Goal: Task Accomplishment & Management: Use online tool/utility

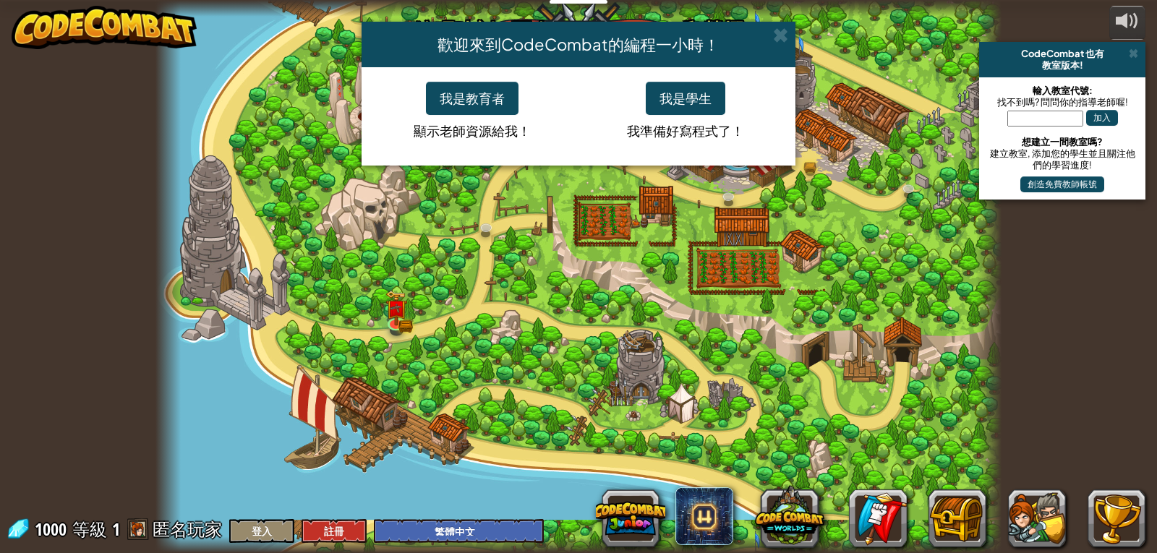
select select "zh-HANT"
click at [665, 88] on button "我是學生" at bounding box center [686, 98] width 80 height 33
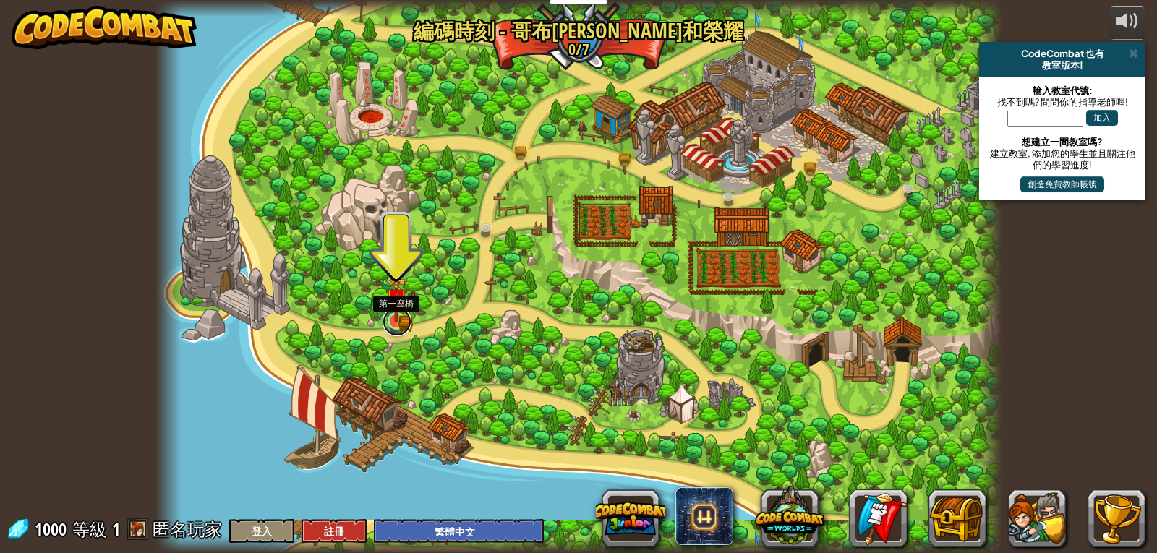
click at [408, 323] on link at bounding box center [397, 321] width 29 height 29
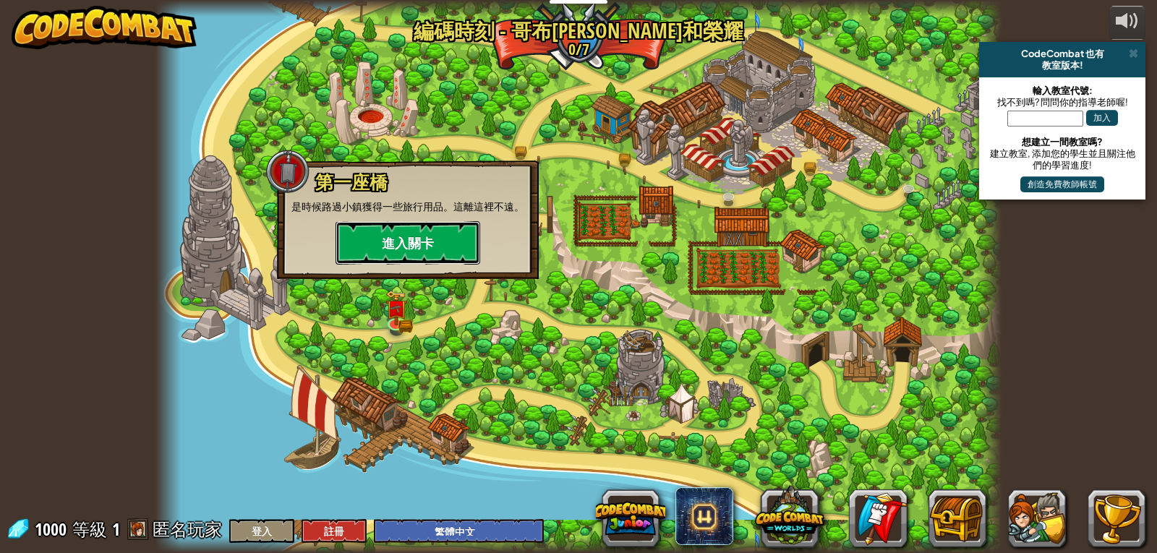
click at [440, 245] on button "進入關卡" at bounding box center [408, 242] width 145 height 43
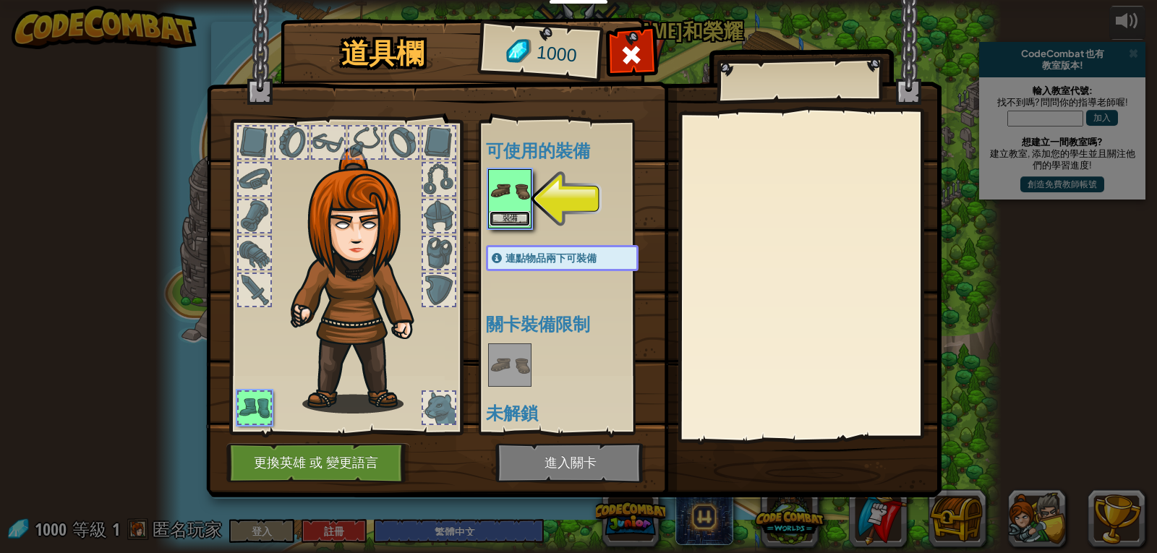
click at [498, 221] on button "裝備" at bounding box center [510, 218] width 40 height 15
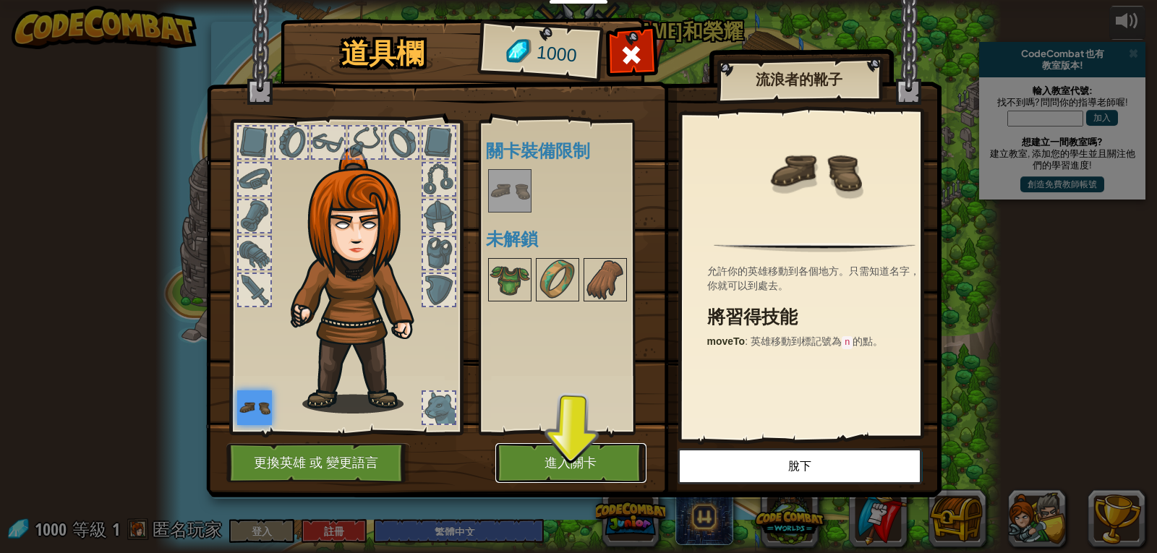
click at [611, 457] on button "進入關卡" at bounding box center [570, 463] width 151 height 40
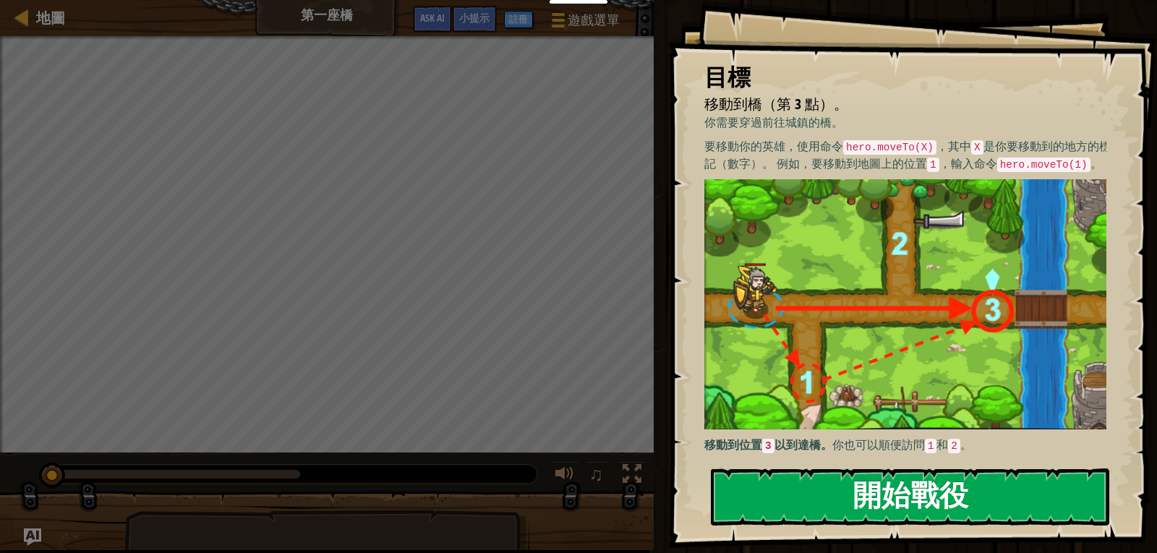
click at [790, 503] on button "開始戰役" at bounding box center [910, 497] width 398 height 57
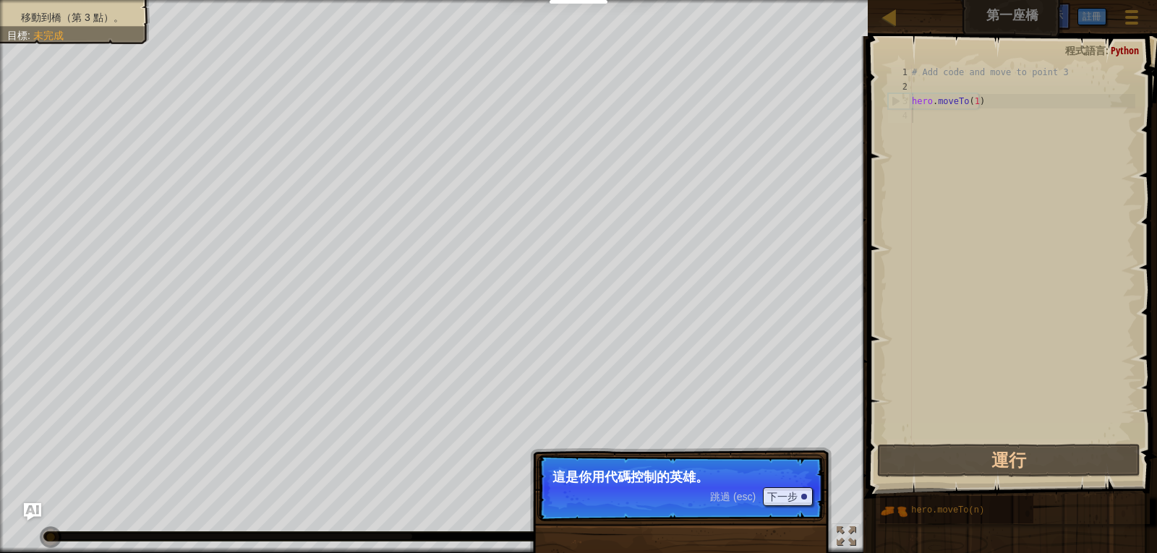
click at [607, 495] on p "跳過 (esc) 下一步 這是你用代碼控制的英雄。" at bounding box center [680, 488] width 287 height 67
click at [797, 492] on button "下一步" at bounding box center [788, 496] width 50 height 19
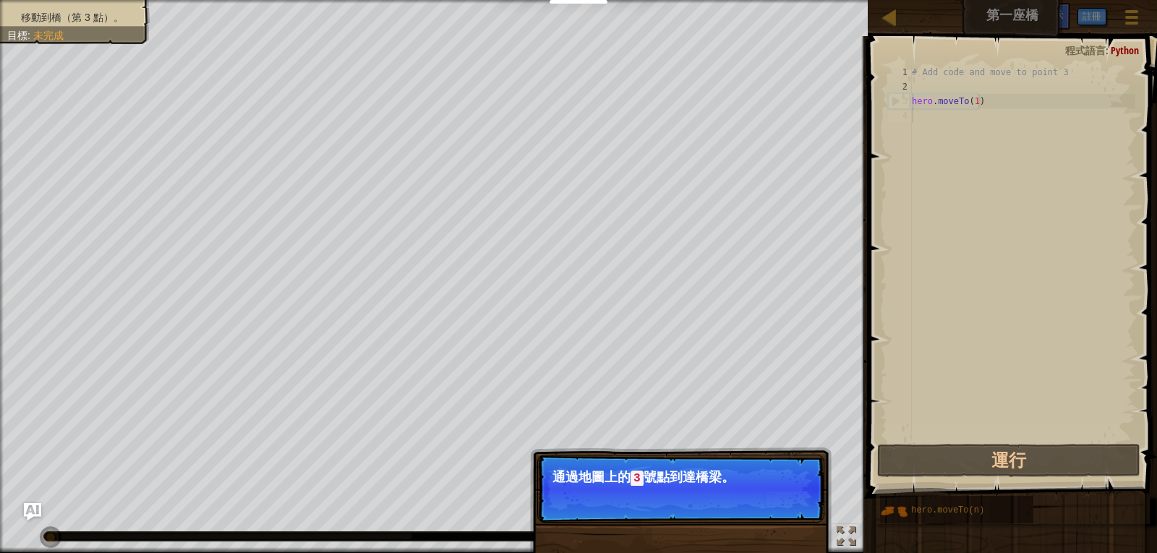
click at [769, 498] on button "下一步" at bounding box center [788, 498] width 50 height 19
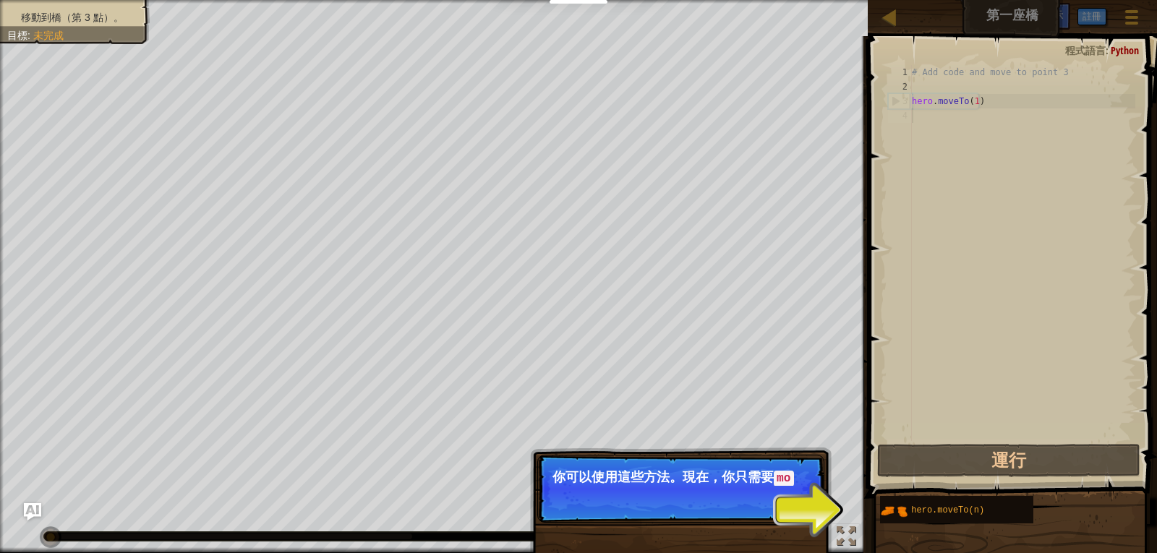
click at [769, 498] on p "跳過 (esc) 下一步 你可以使用這些方法。現在，你只需要 mo" at bounding box center [680, 489] width 287 height 68
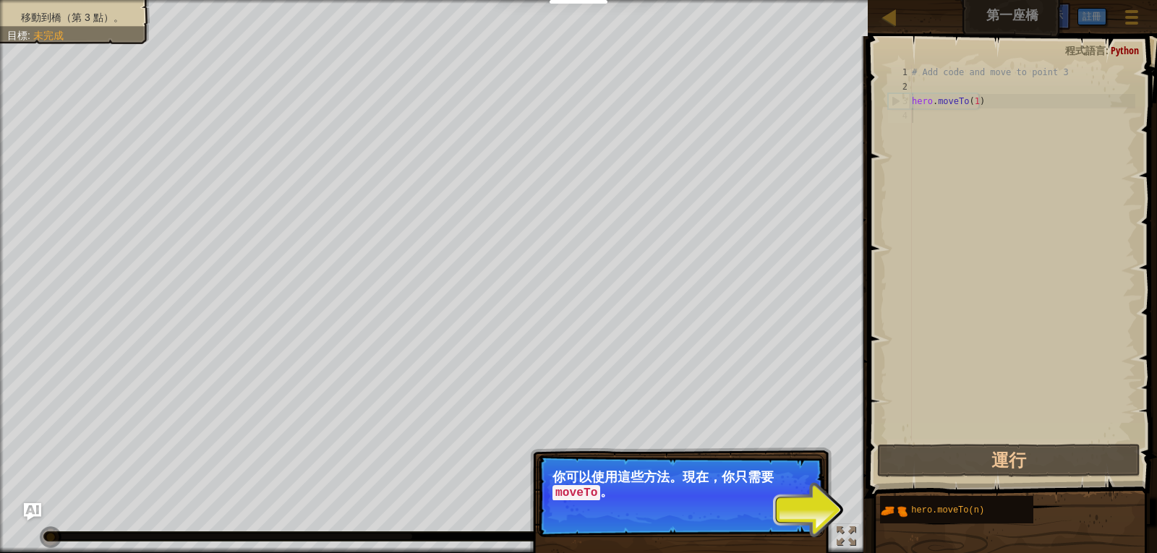
click at [769, 498] on p "你可以使用這些方法。現在，你只需要 moveTo 。" at bounding box center [681, 485] width 257 height 30
click at [775, 507] on button "下一步" at bounding box center [788, 512] width 50 height 19
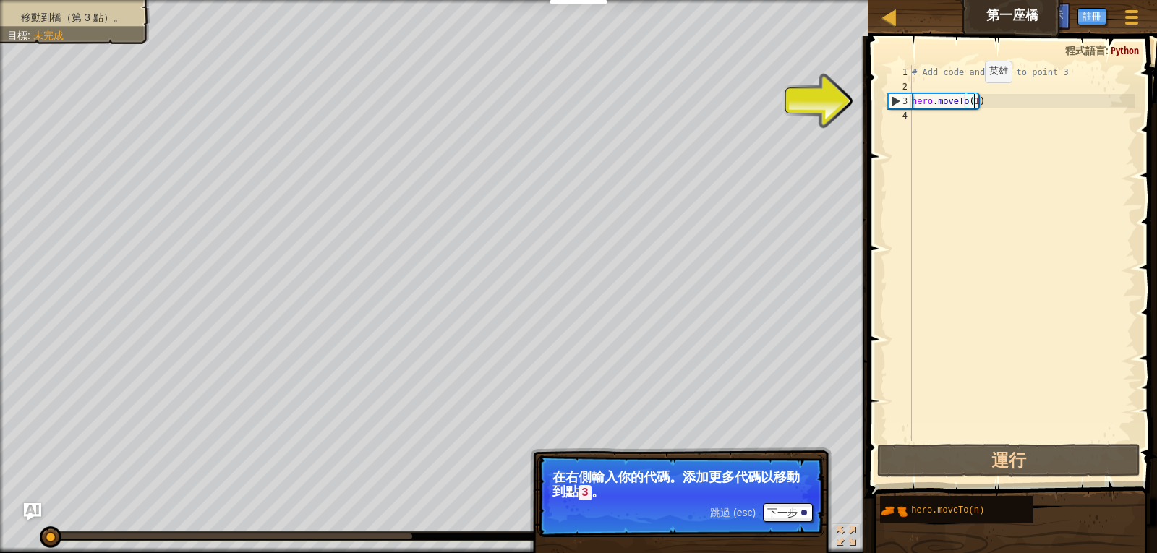
click at [973, 97] on div "# Add code and move to point 3 hero . moveTo ( 1 )" at bounding box center [1022, 267] width 226 height 405
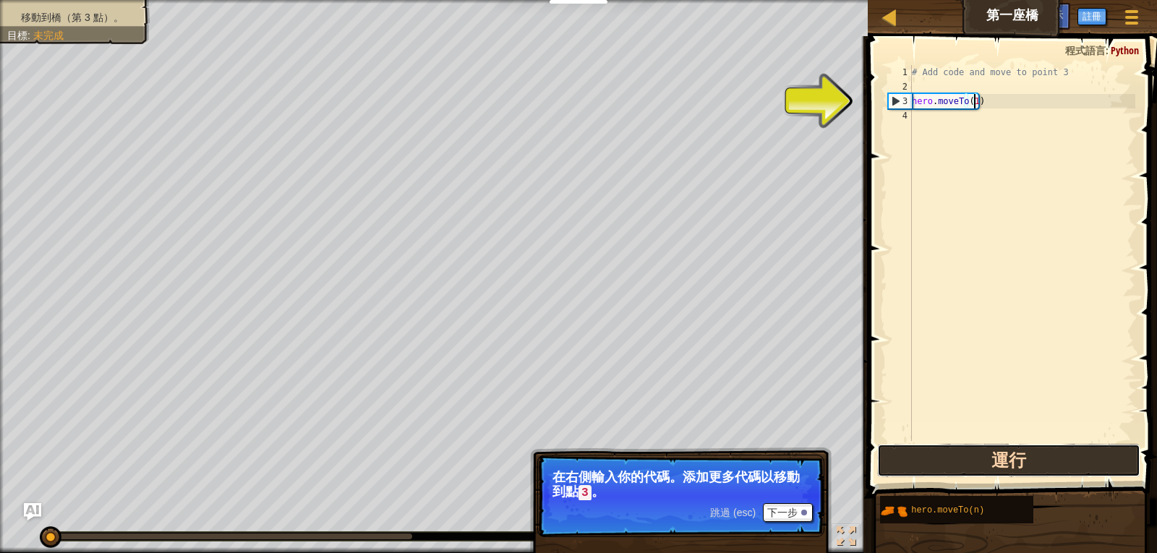
click at [954, 459] on button "運行" at bounding box center [1009, 460] width 264 height 33
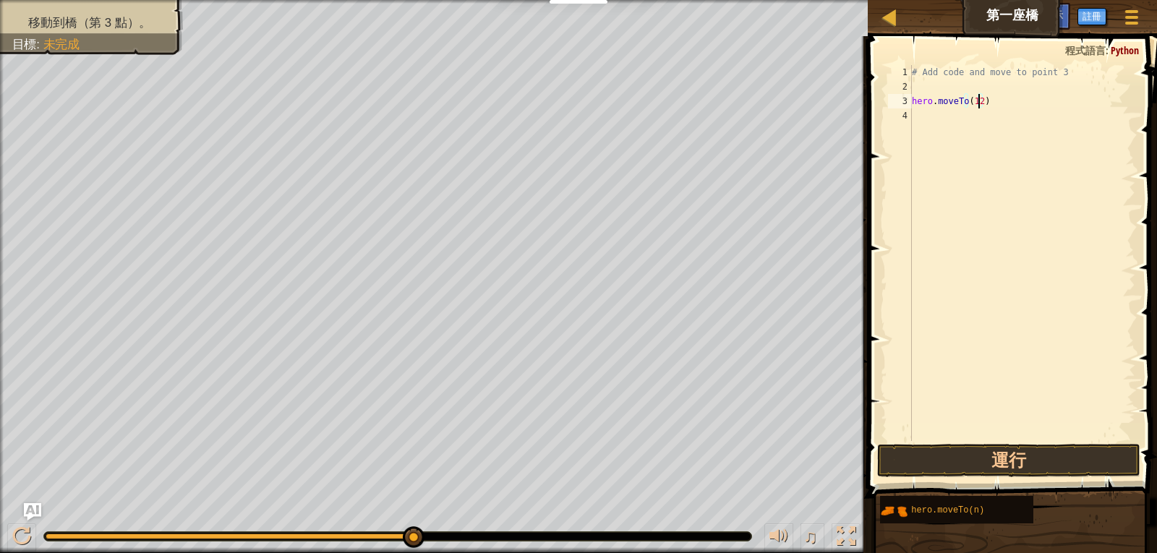
scroll to position [7, 6]
click at [1054, 450] on button "運行" at bounding box center [1009, 460] width 264 height 33
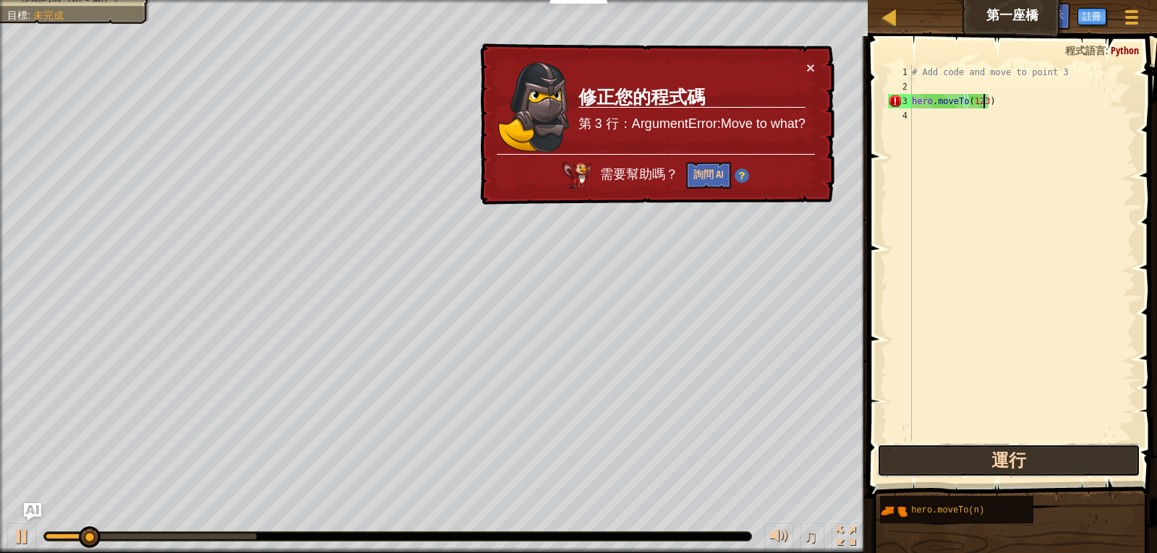
click at [1054, 450] on button "運行" at bounding box center [1009, 460] width 264 height 33
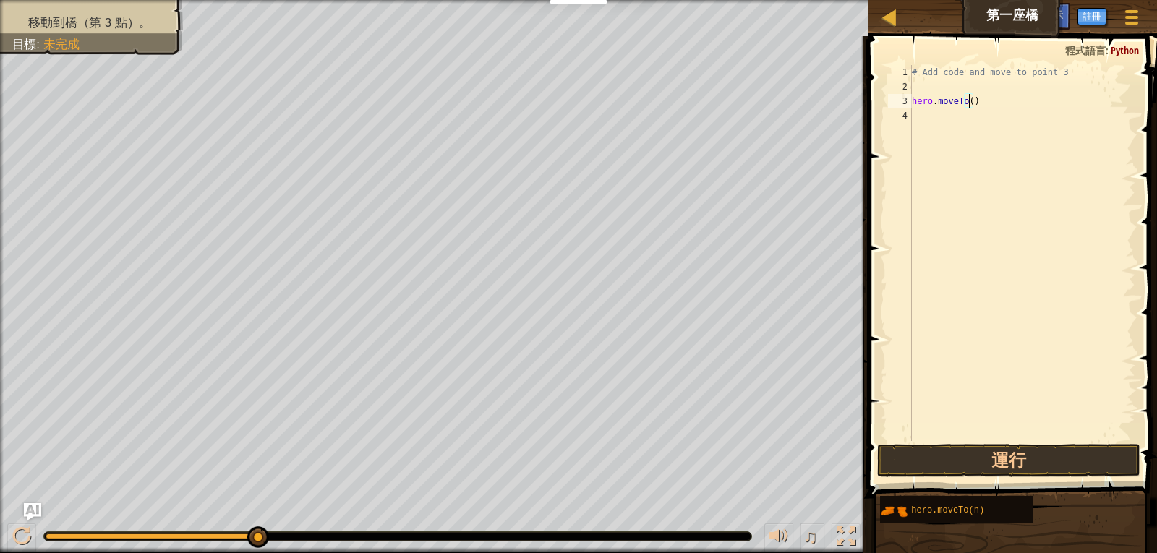
scroll to position [7, 5]
click at [962, 462] on button "運行" at bounding box center [1009, 460] width 264 height 33
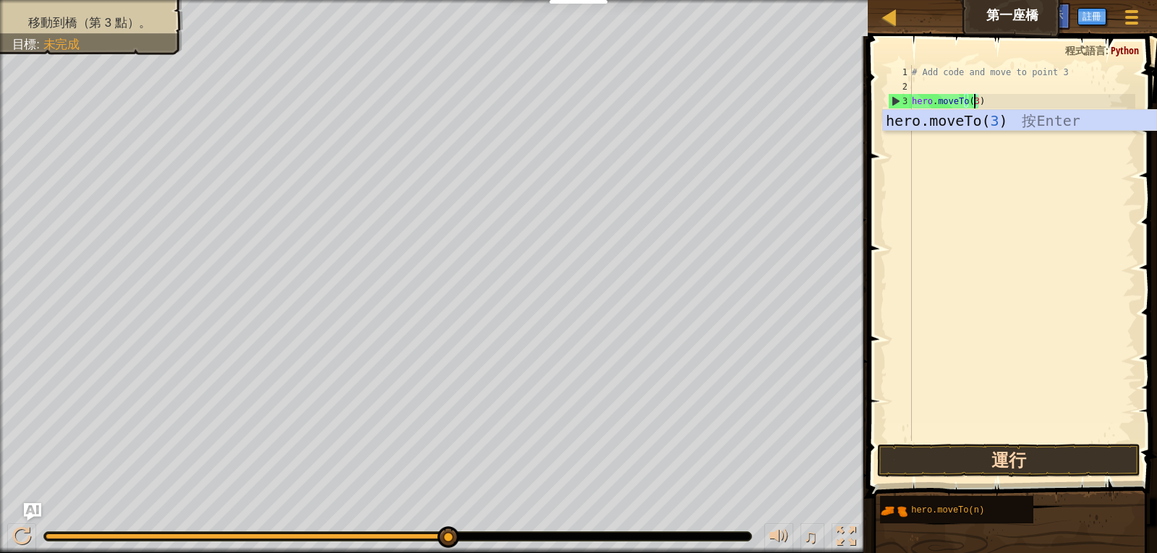
type textarea "hero.moveTo(3)"
click at [1013, 471] on button "運行" at bounding box center [1009, 460] width 264 height 33
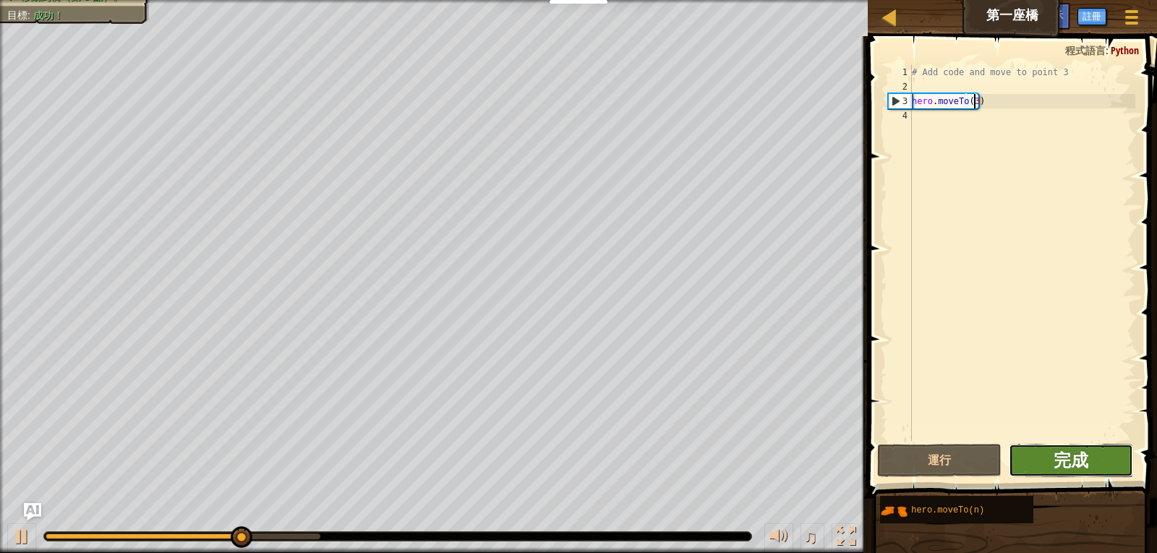
click at [1057, 453] on span "完成" at bounding box center [1071, 459] width 35 height 23
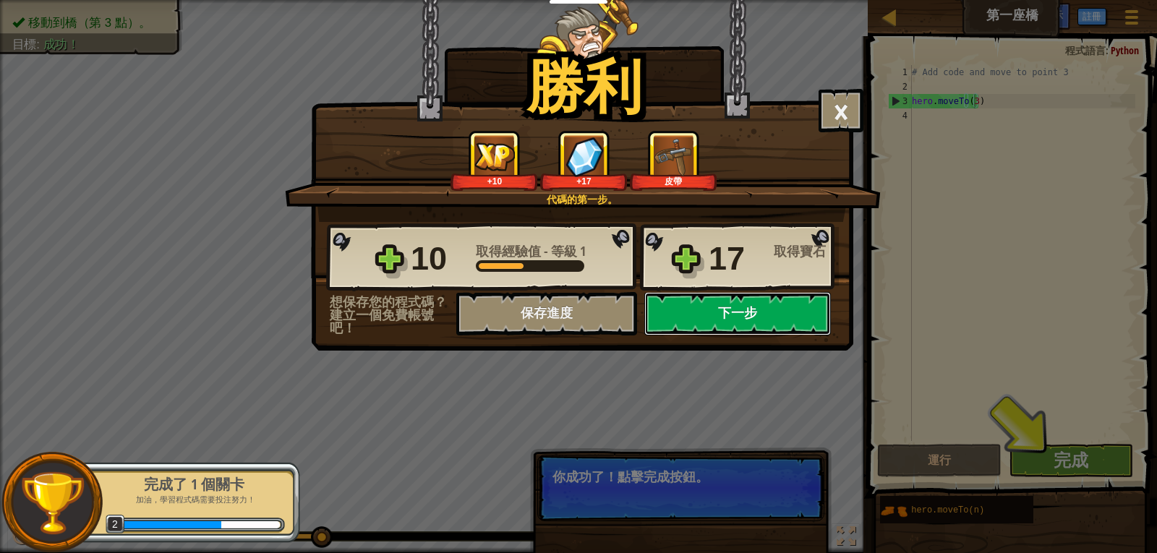
click at [717, 317] on button "下一步" at bounding box center [737, 313] width 187 height 43
select select "zh-HANT"
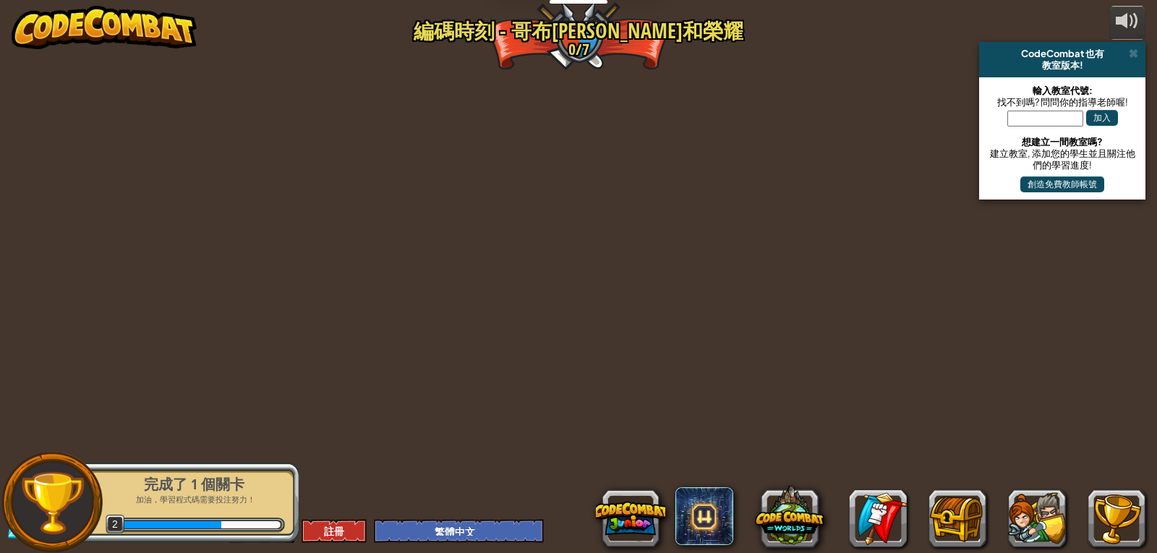
select select "zh-HANT"
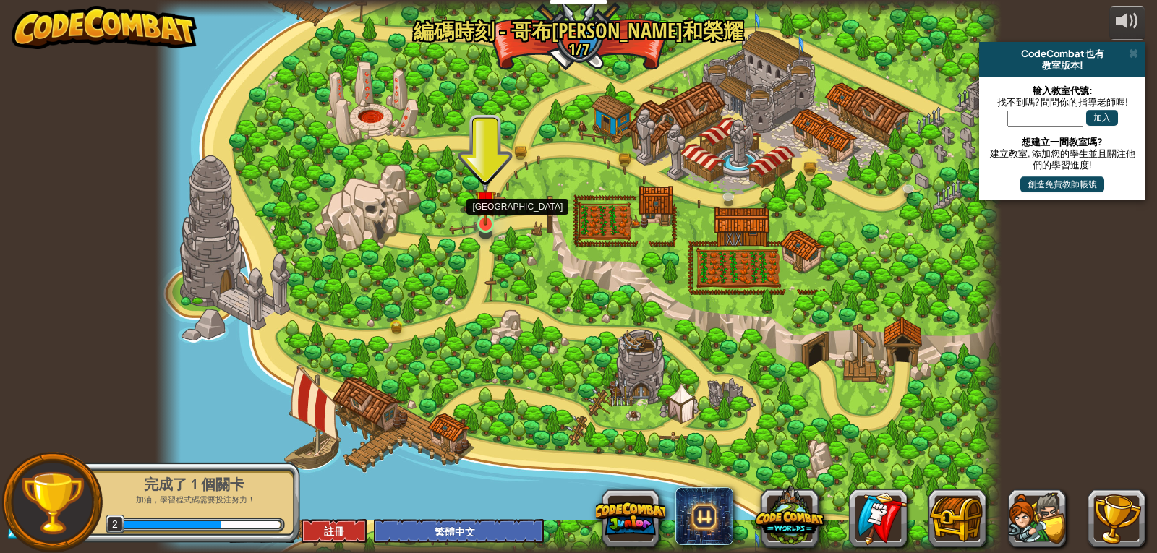
click at [478, 218] on img at bounding box center [486, 200] width 22 height 49
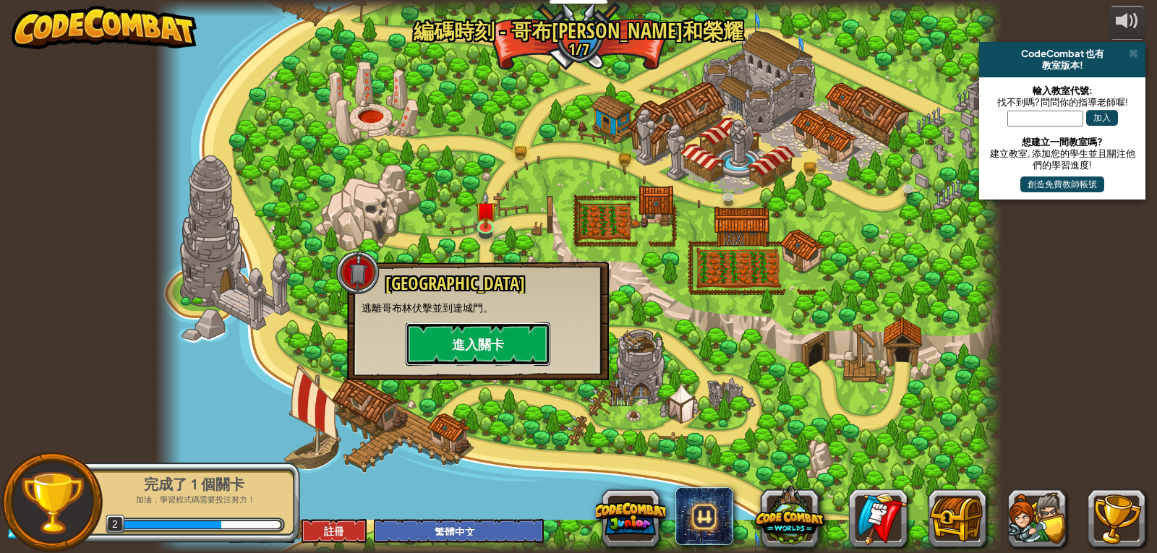
click at [500, 344] on button "進入關卡" at bounding box center [478, 344] width 145 height 43
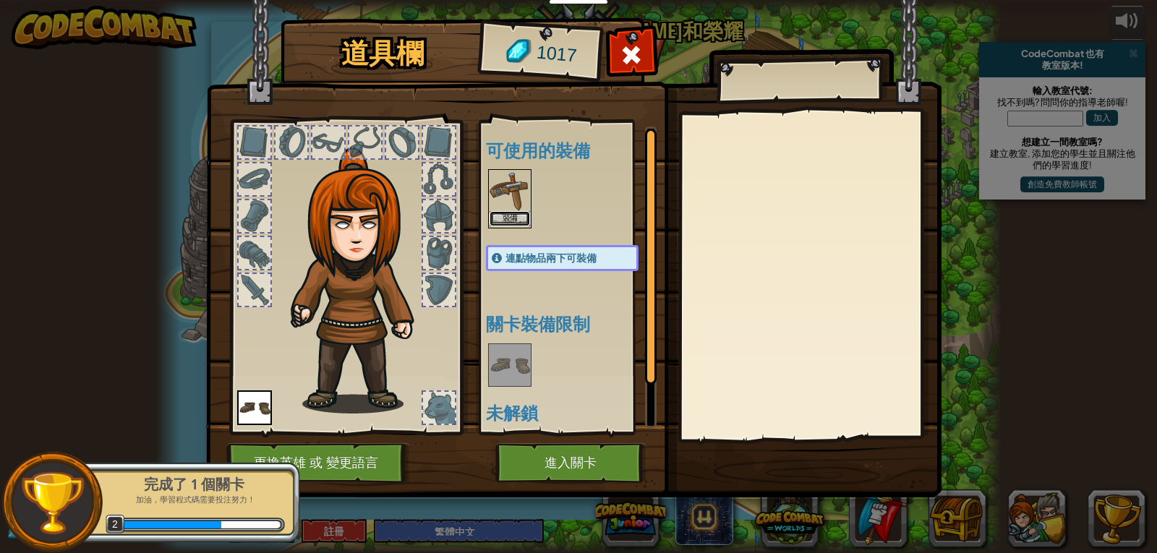
click at [517, 216] on button "裝備" at bounding box center [510, 218] width 40 height 15
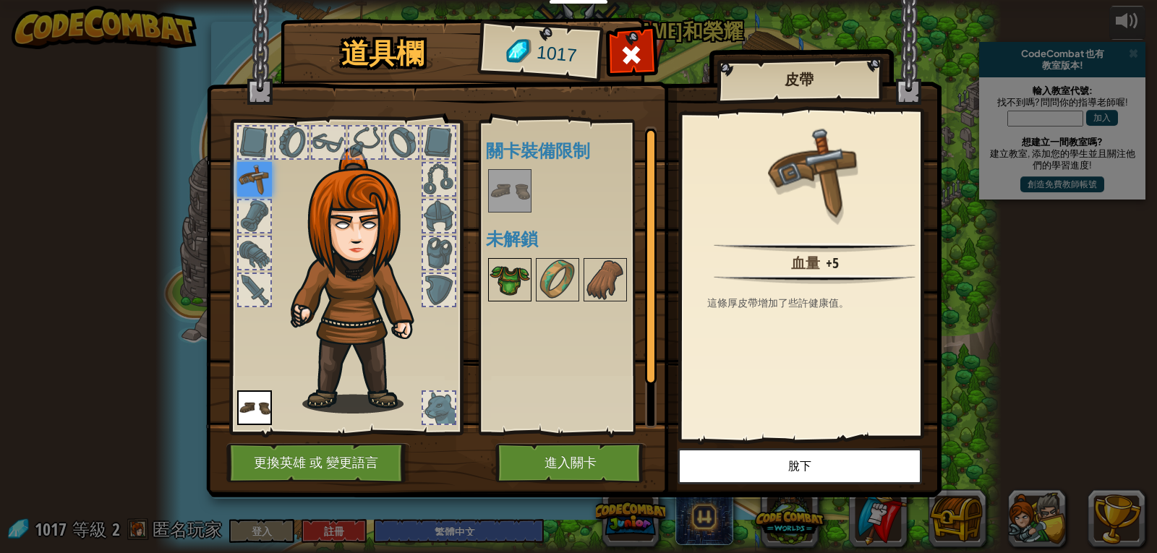
click at [514, 284] on img at bounding box center [510, 280] width 40 height 40
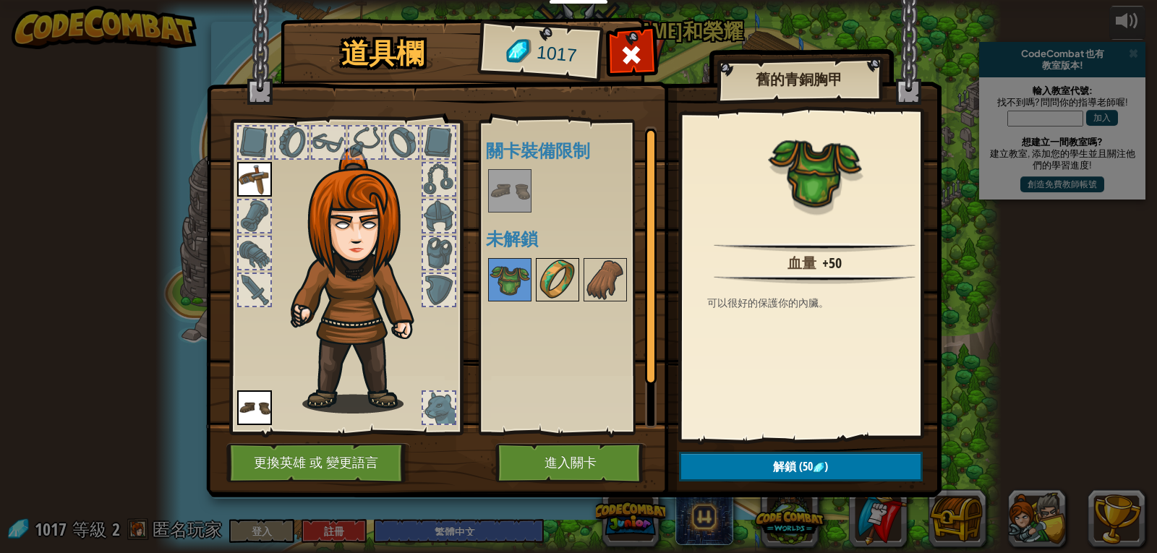
click at [560, 285] on img at bounding box center [557, 280] width 40 height 40
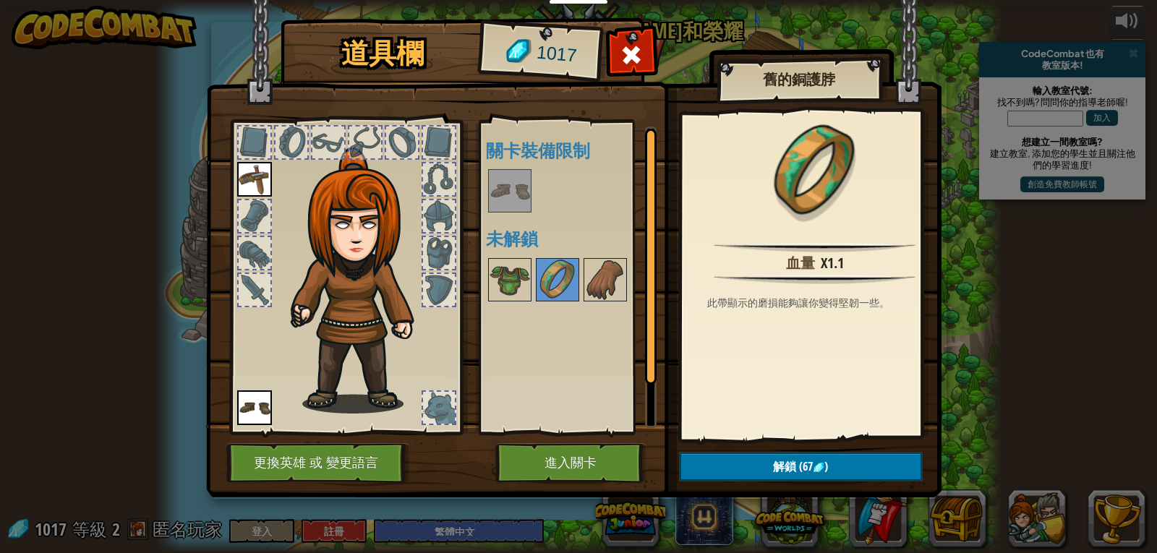
click at [626, 310] on div "可使用的裝備 裝備 連點物品兩下可裝備 關卡裝備限制 未解鎖" at bounding box center [577, 278] width 182 height 302
click at [605, 297] on img at bounding box center [605, 280] width 40 height 40
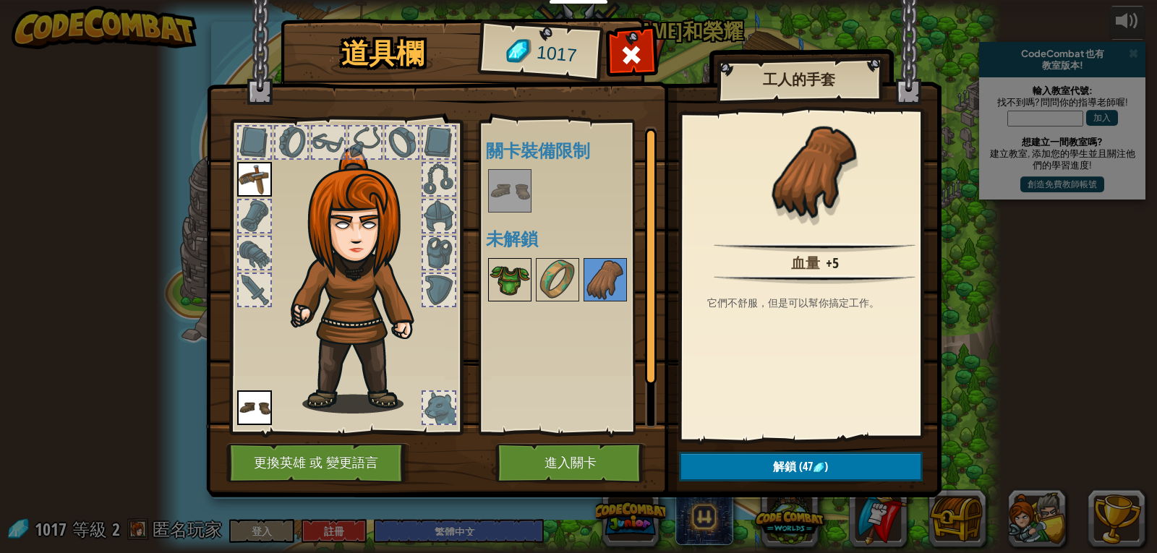
click at [524, 294] on img at bounding box center [510, 280] width 40 height 40
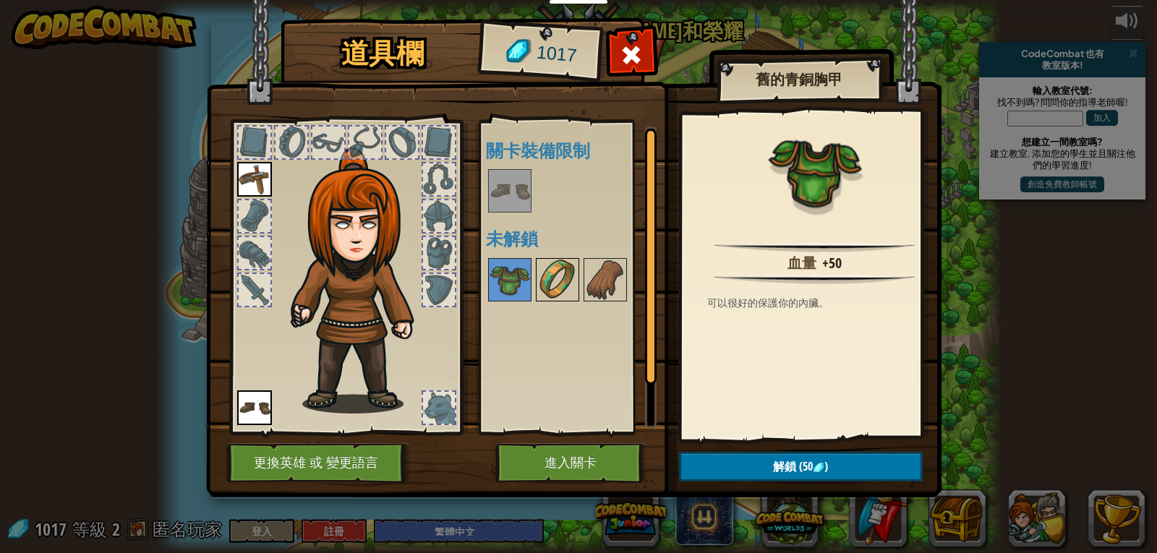
click at [547, 291] on img at bounding box center [557, 280] width 40 height 40
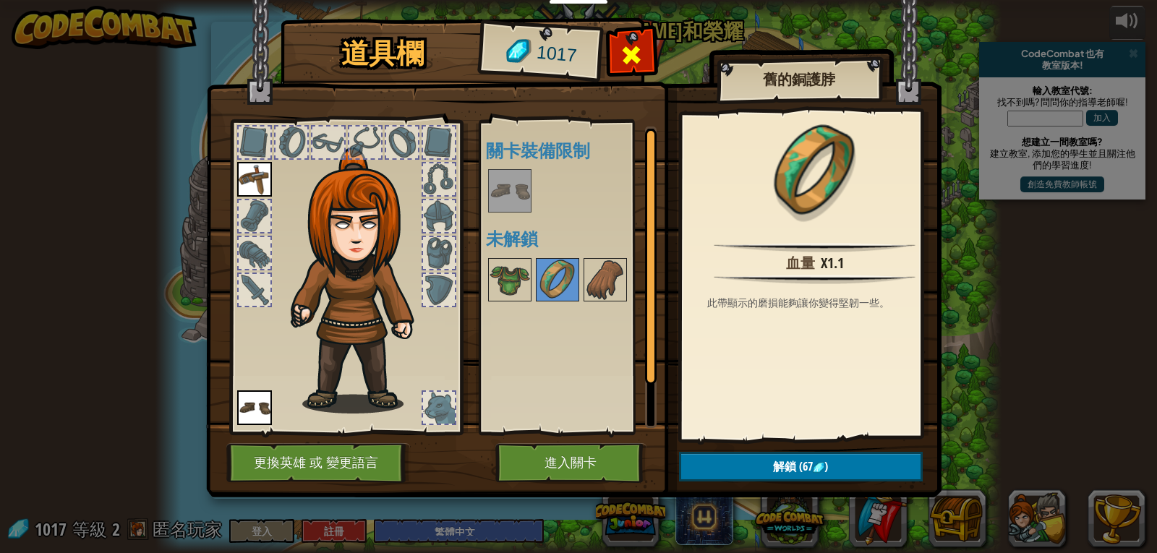
click at [630, 45] on span at bounding box center [631, 54] width 23 height 23
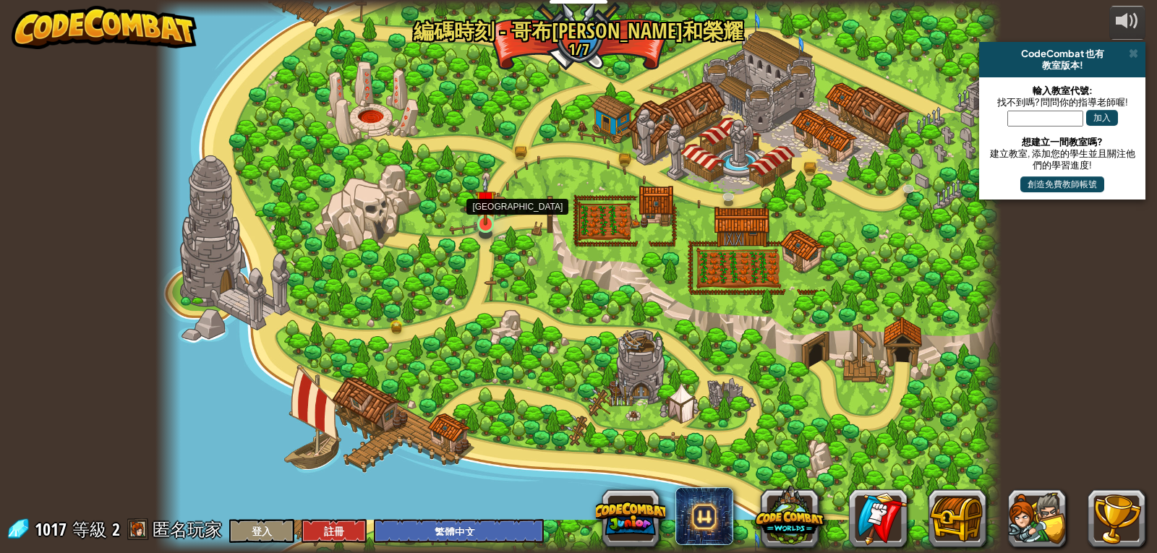
click at [476, 209] on img at bounding box center [486, 200] width 22 height 49
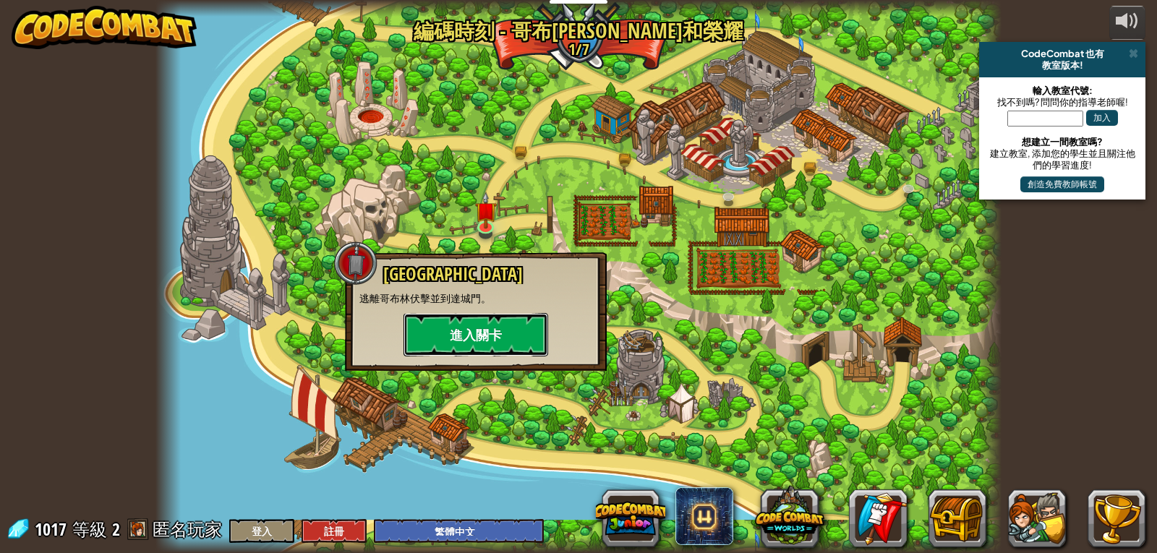
click at [495, 330] on button "進入關卡" at bounding box center [476, 334] width 145 height 43
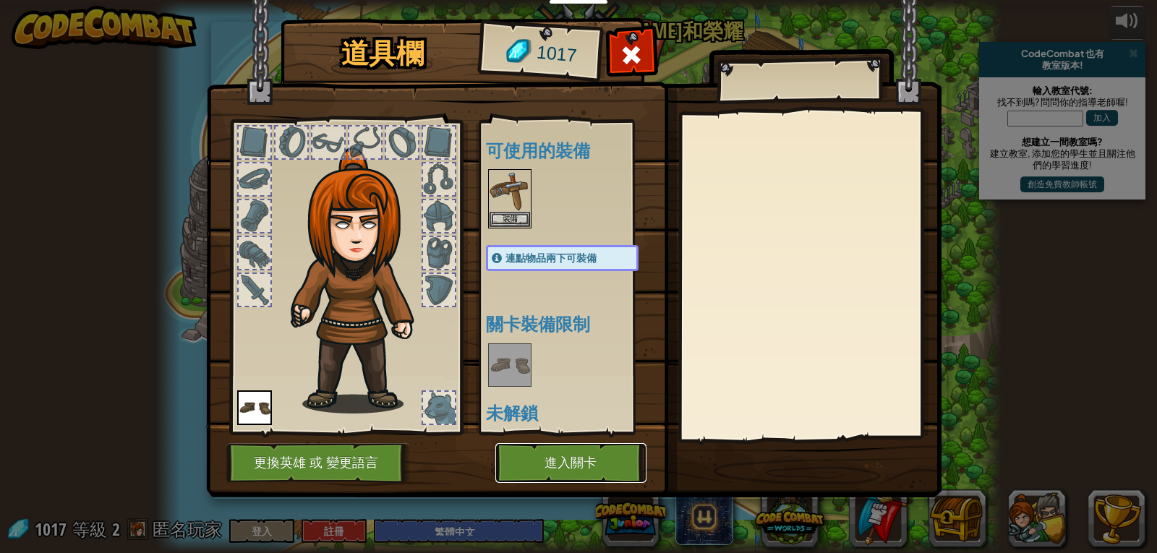
click at [521, 459] on button "進入關卡" at bounding box center [570, 463] width 151 height 40
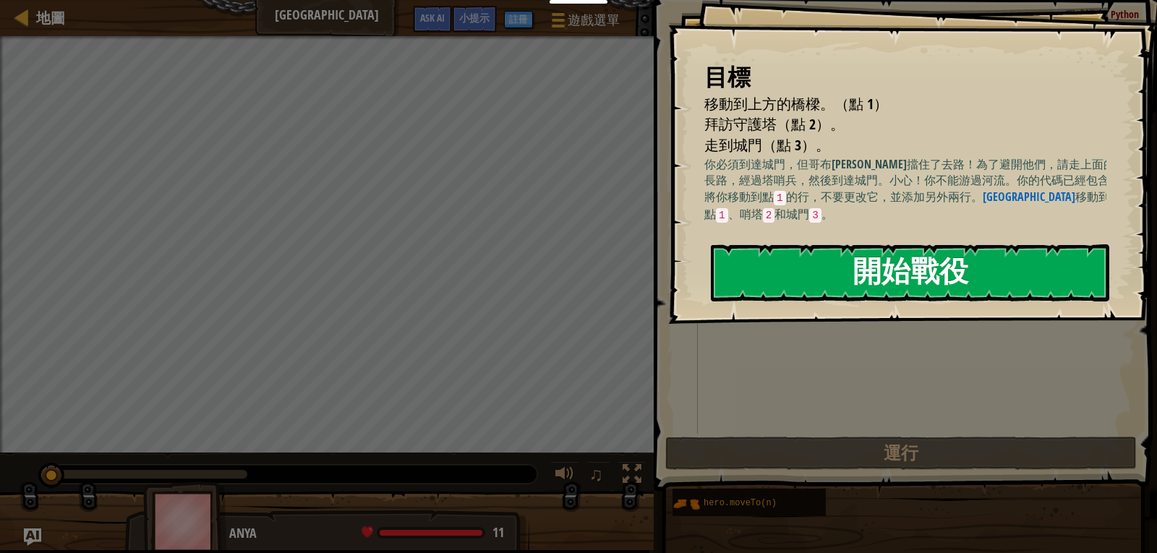
click at [1037, 273] on button "開始戰役" at bounding box center [910, 272] width 398 height 57
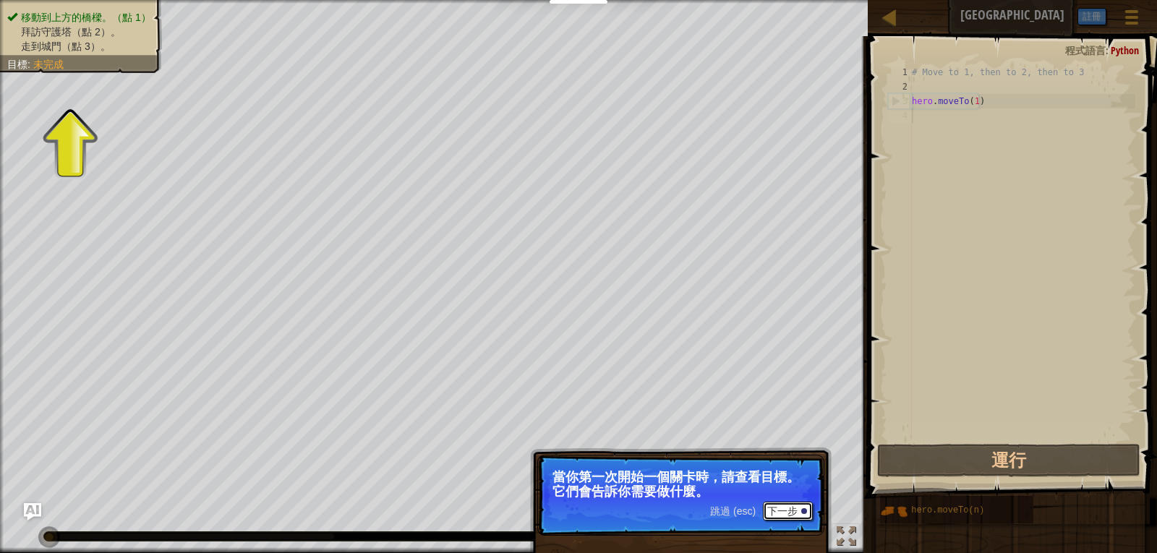
click at [789, 506] on button "下一步" at bounding box center [788, 511] width 50 height 19
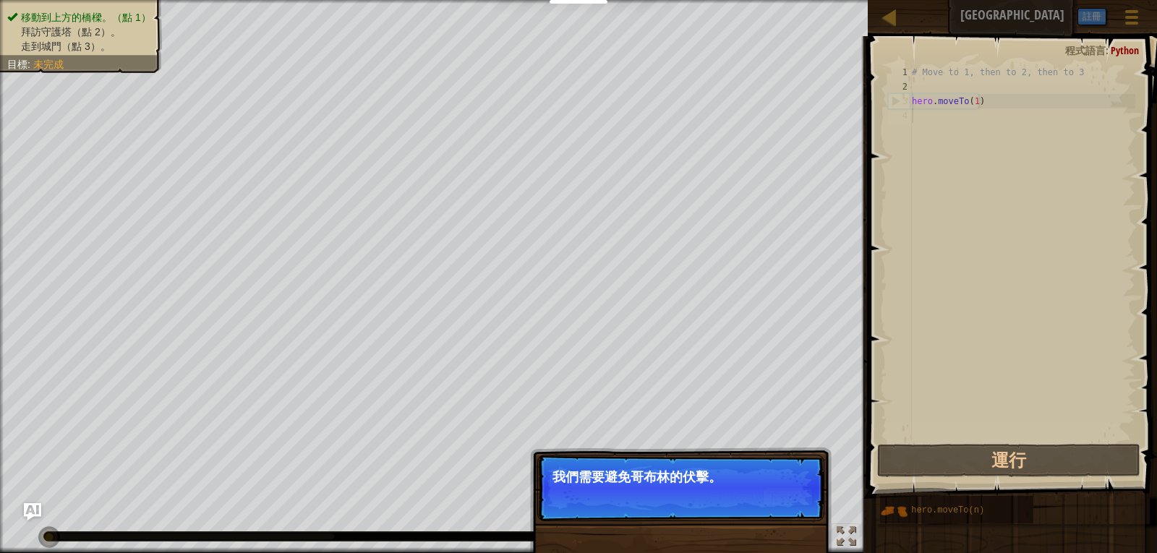
click at [780, 512] on p "跳過 (esc) 下一步 我們需要避免哥布林的伏擊。" at bounding box center [680, 488] width 287 height 67
click at [781, 490] on button "下一步" at bounding box center [788, 496] width 50 height 19
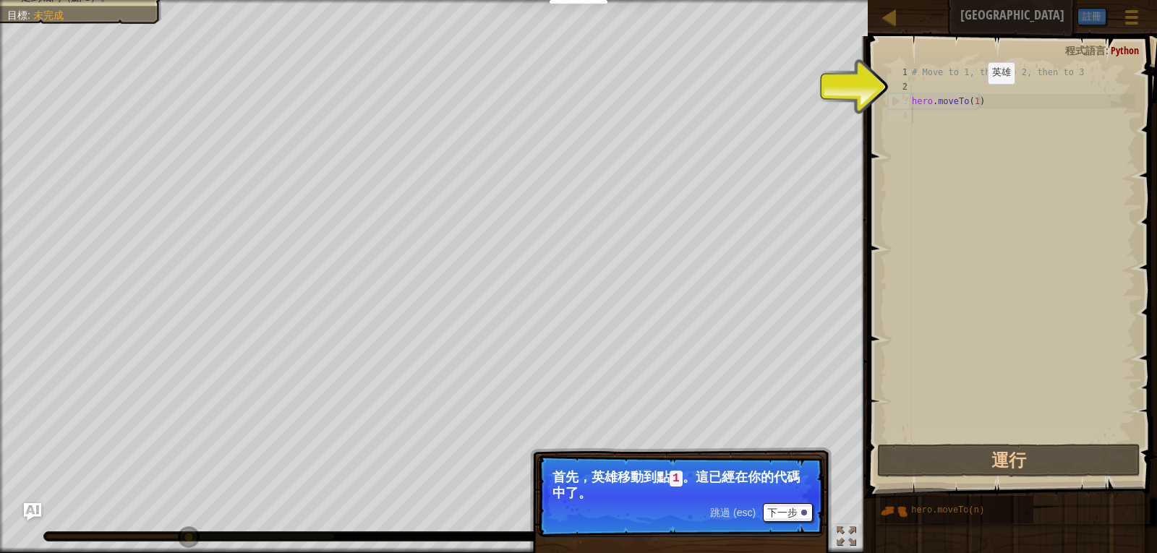
click at [976, 98] on div "# Move to 1, then to 2, then to 3 hero . moveTo ( 1 )" at bounding box center [1022, 267] width 226 height 405
click at [973, 97] on div "# Move to 1, then to 2, then to 3 hero . moveTo ( 1 )" at bounding box center [1022, 267] width 226 height 405
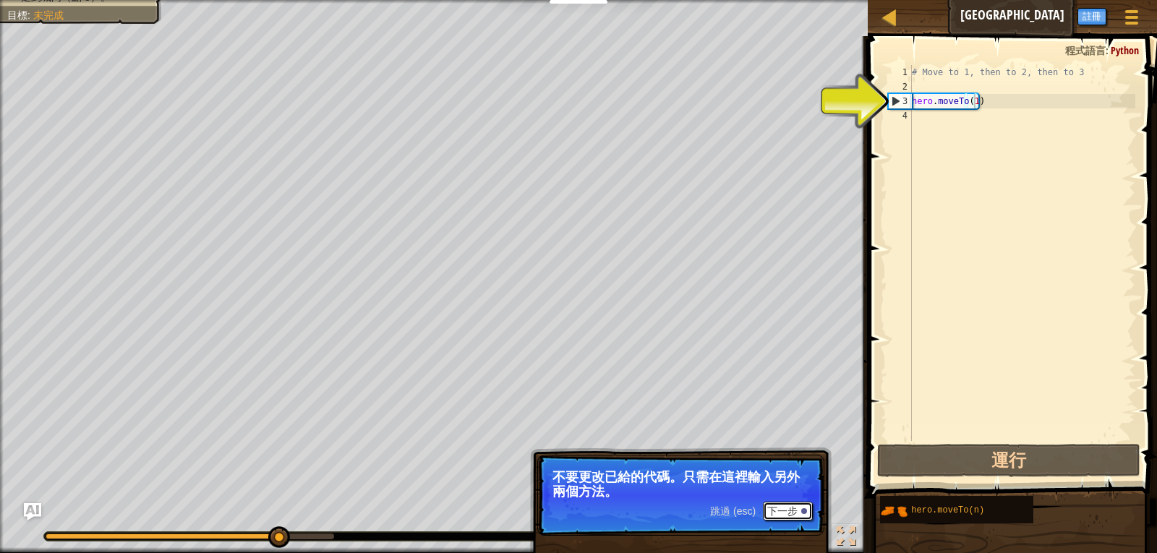
click at [805, 516] on button "下一步" at bounding box center [788, 511] width 50 height 19
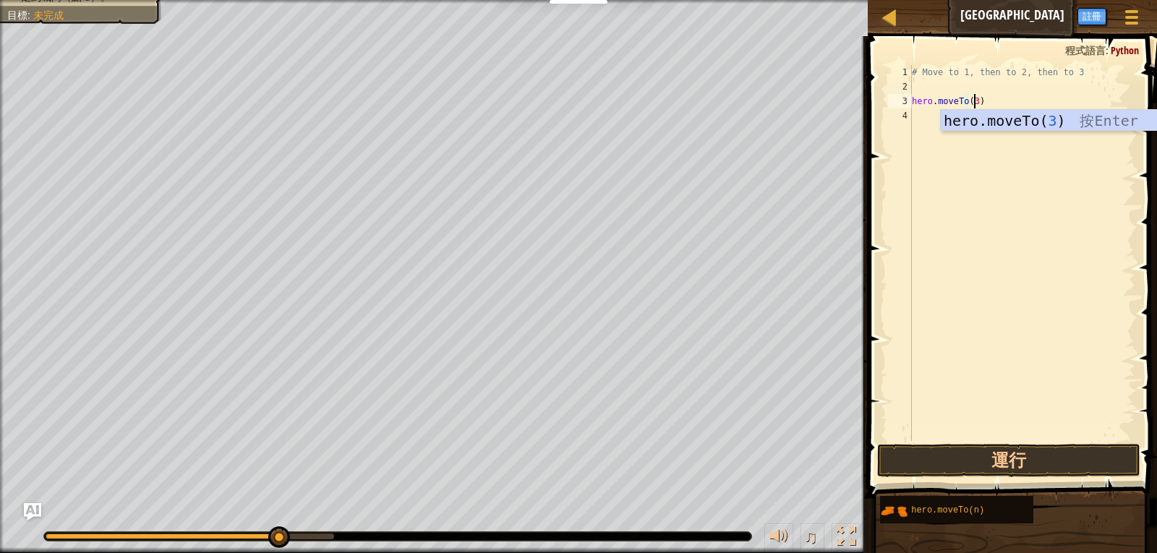
scroll to position [7, 5]
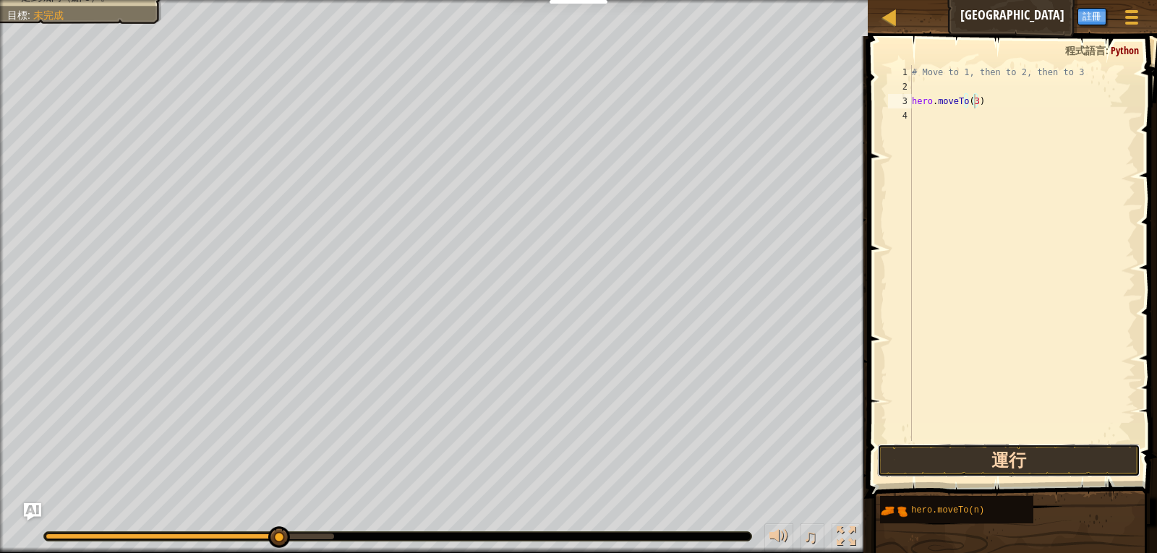
click at [929, 458] on button "運行" at bounding box center [1009, 460] width 264 height 33
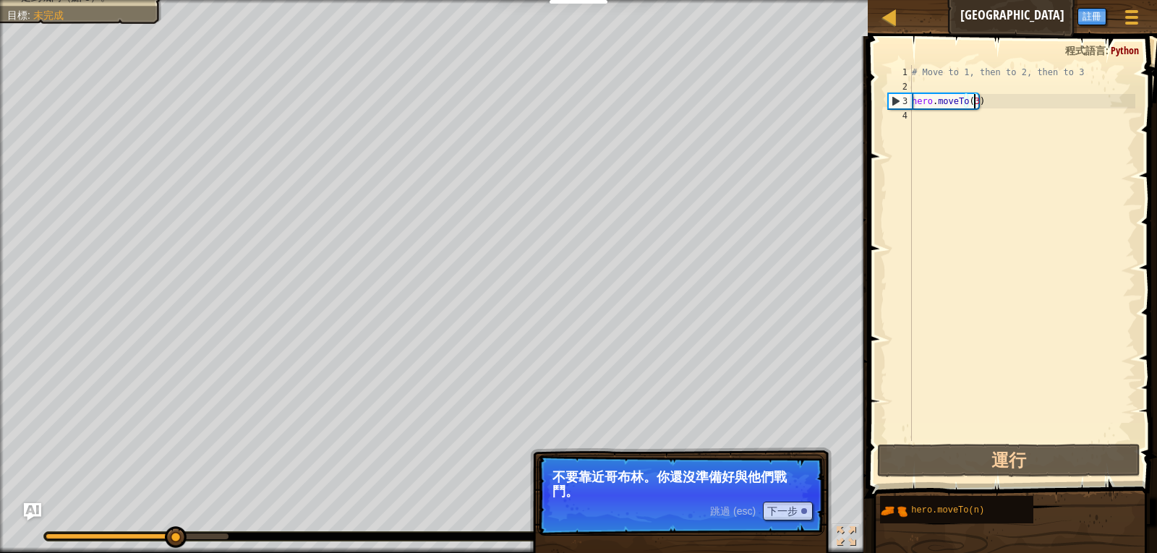
click at [756, 534] on p "跳過 (esc) 下一步 不要靠近哥布林。你還沒準備好與他們戰鬥。" at bounding box center [680, 495] width 287 height 81
click at [787, 510] on button "下一步" at bounding box center [788, 511] width 50 height 19
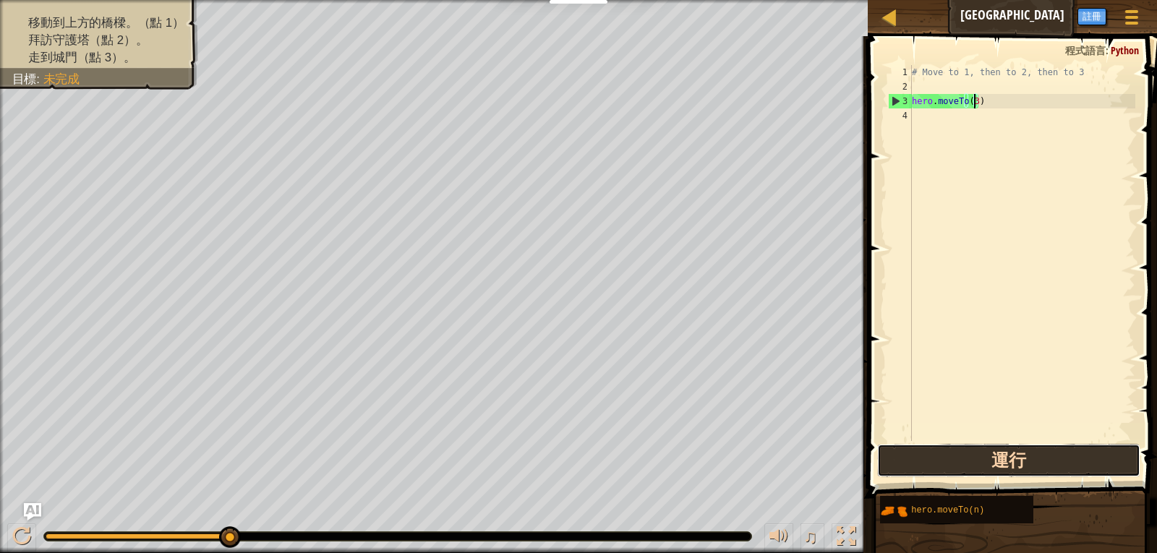
click at [920, 471] on button "運行" at bounding box center [1009, 460] width 264 height 33
click at [915, 476] on button "運行" at bounding box center [1009, 460] width 264 height 33
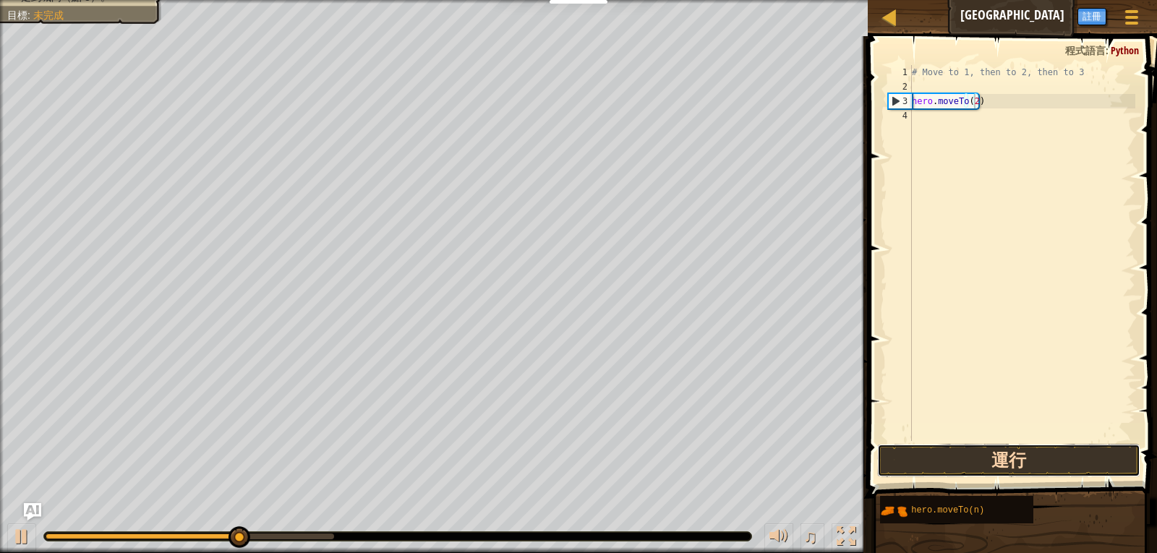
click at [925, 456] on button "運行" at bounding box center [1009, 460] width 264 height 33
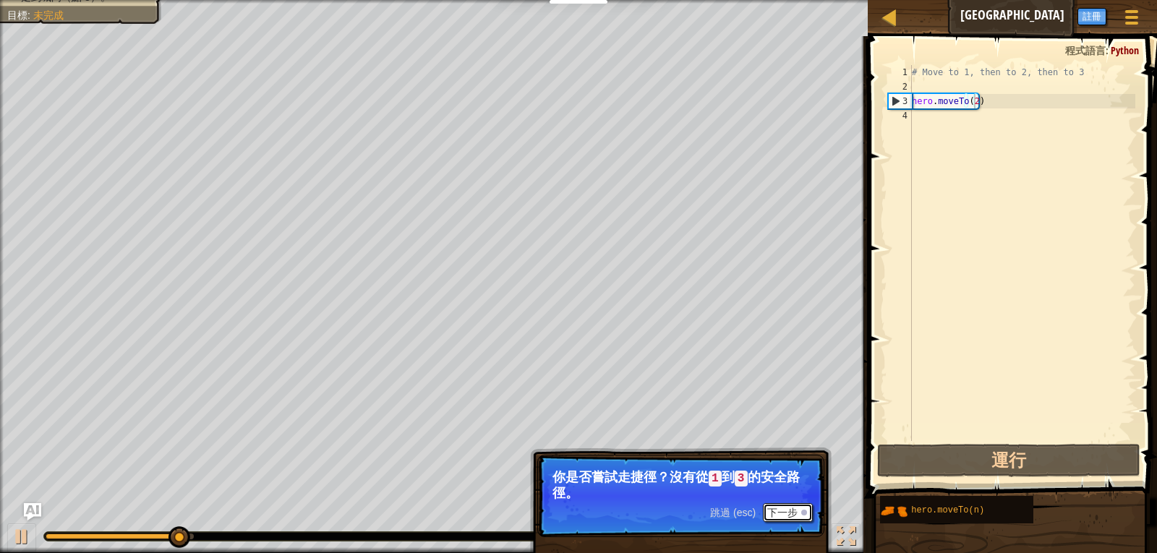
click at [779, 513] on button "下一步" at bounding box center [788, 512] width 50 height 19
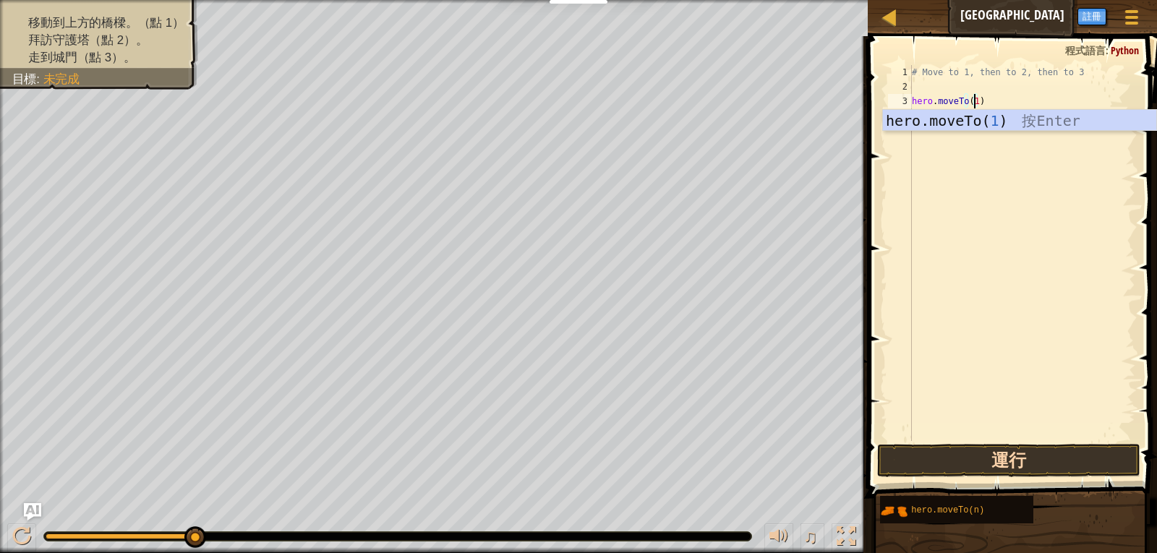
type textarea "hero.moveTo(1)"
click at [1059, 463] on button "運行" at bounding box center [1009, 460] width 264 height 33
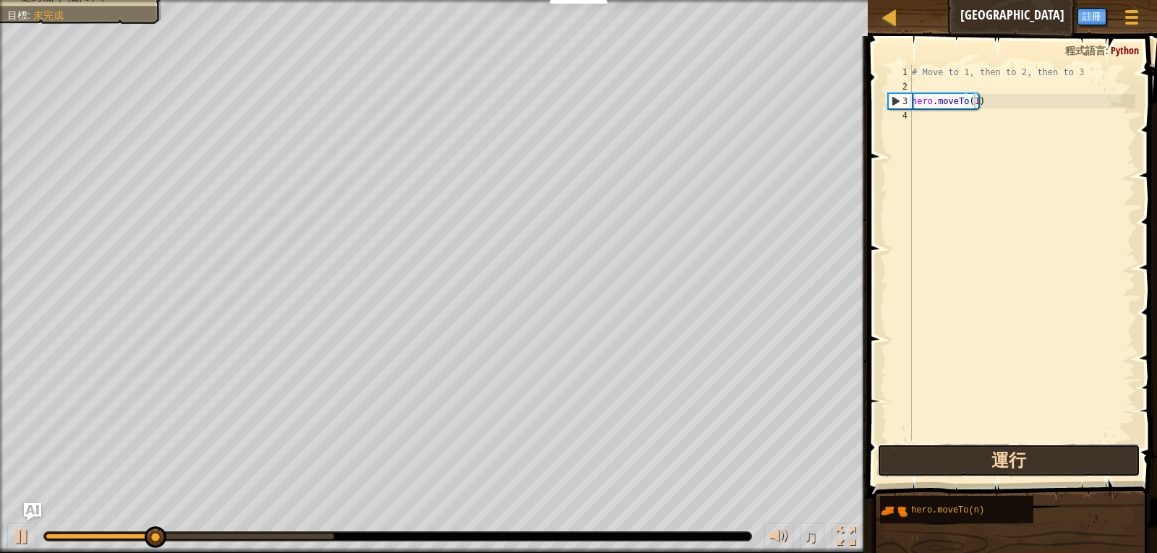
click at [1059, 463] on button "運行" at bounding box center [1009, 460] width 264 height 33
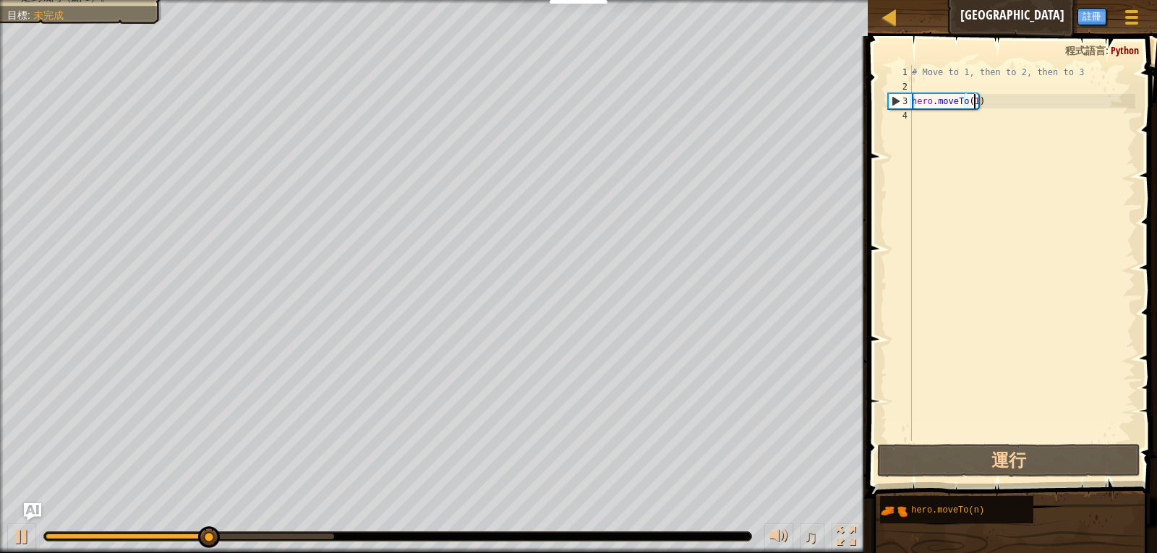
click at [905, 121] on div "4" at bounding box center [900, 115] width 24 height 14
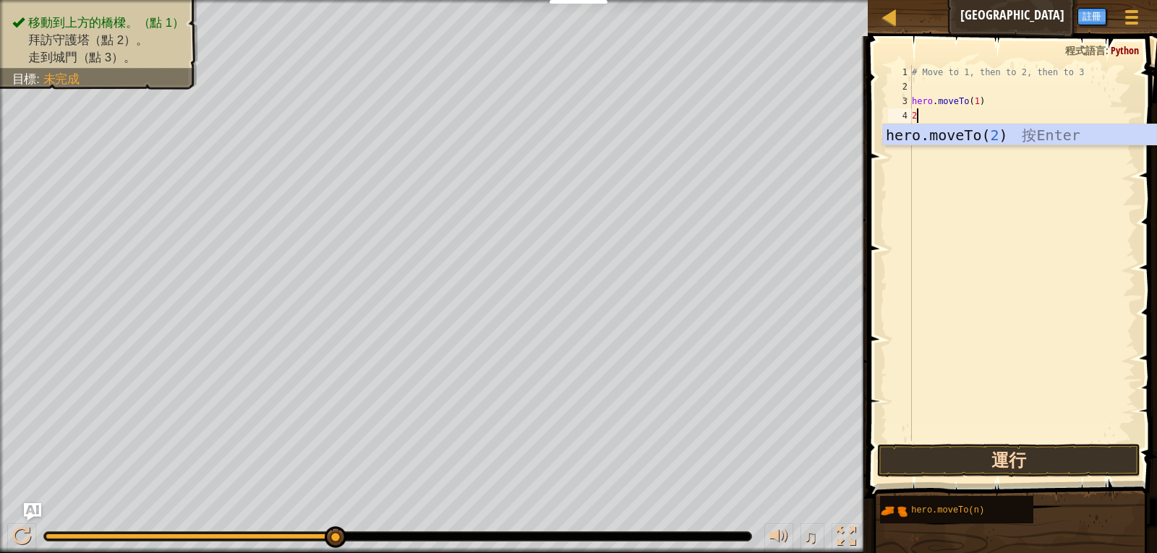
type textarea "2"
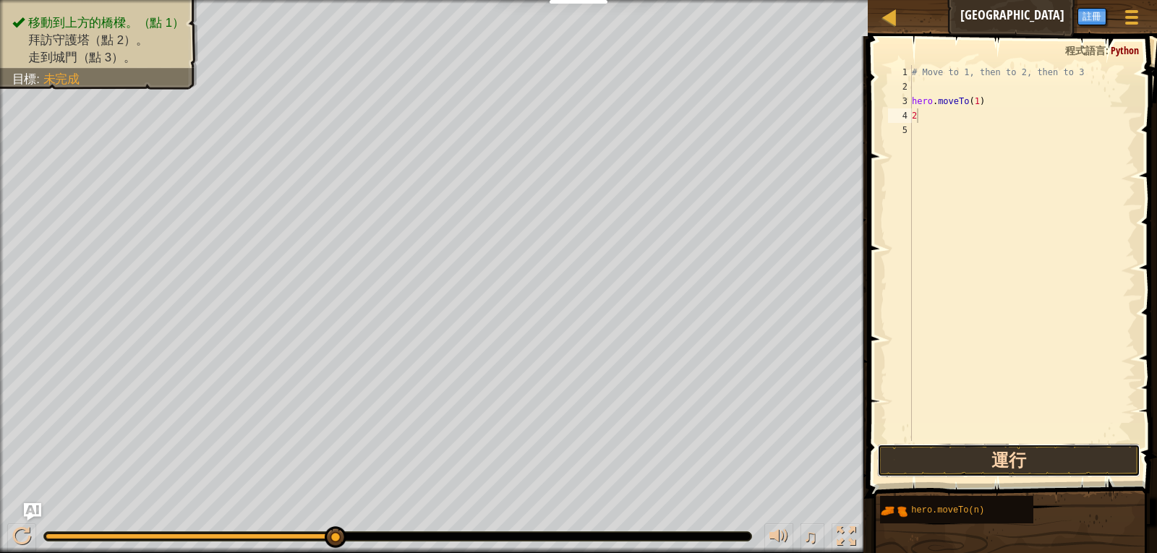
click at [978, 469] on button "運行" at bounding box center [1009, 460] width 264 height 33
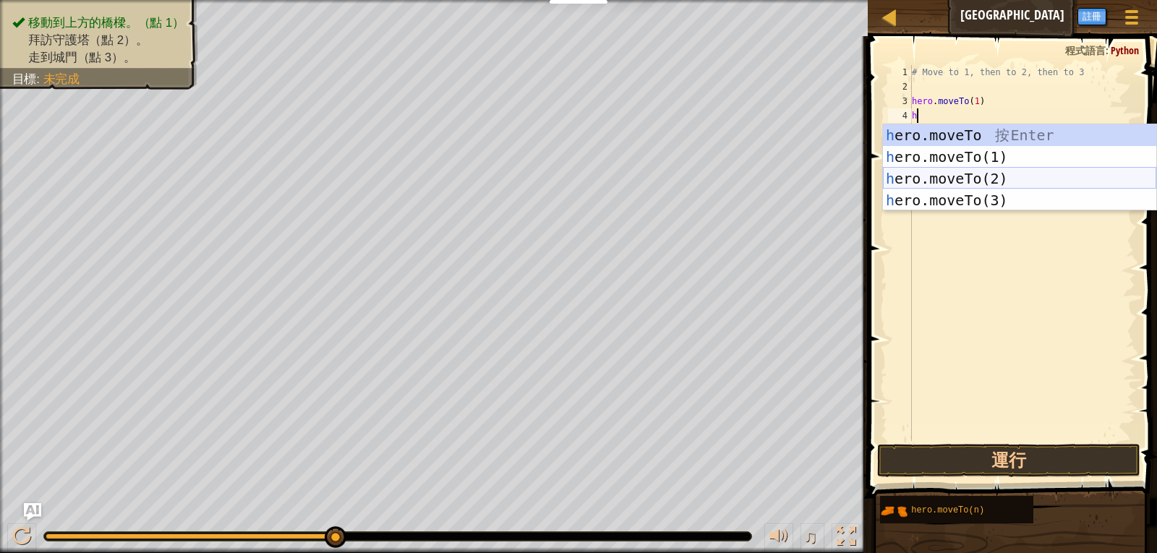
click at [898, 175] on div "h ero.moveTo 按 Enter h ero.moveTo(1) 按 Enter h ero.moveTo(2) 按 Enter h ero.move…" at bounding box center [1019, 189] width 273 height 130
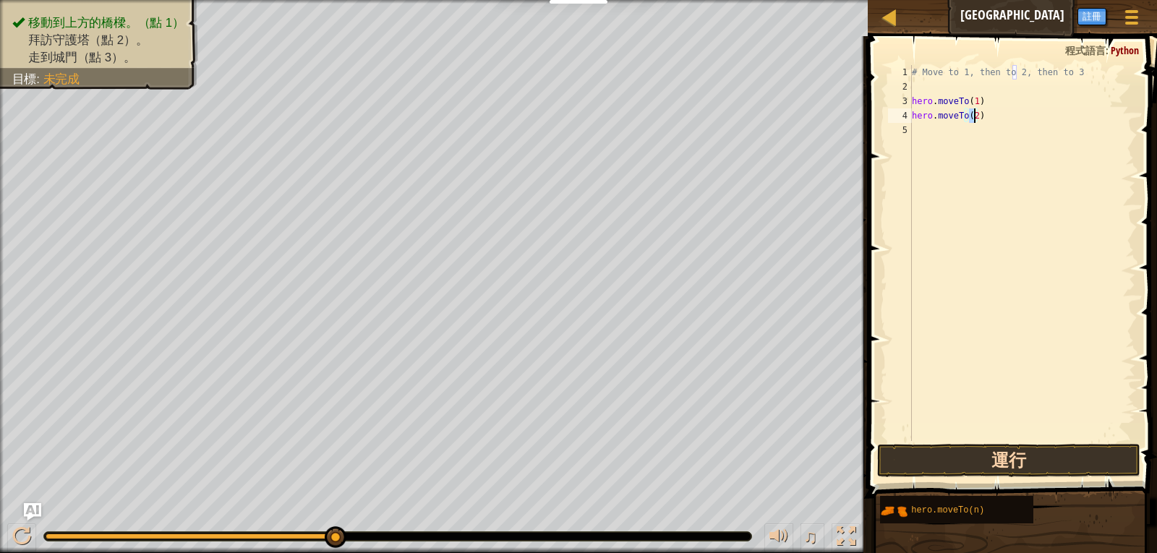
type textarea "hero.moveTo(2)"
click at [901, 466] on button "運行" at bounding box center [1009, 460] width 264 height 33
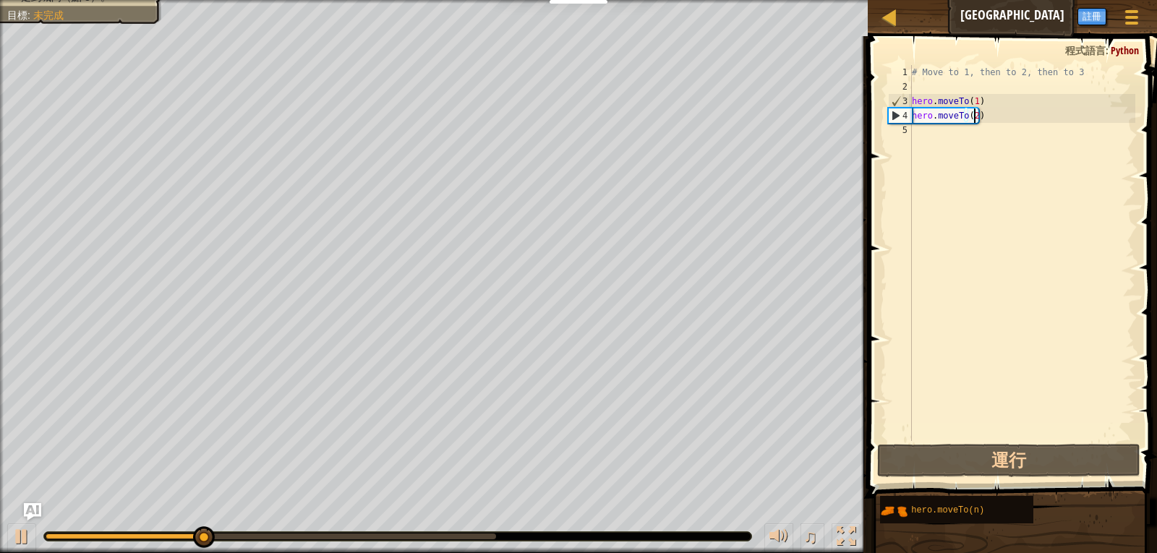
click at [900, 131] on div "5" at bounding box center [900, 130] width 24 height 14
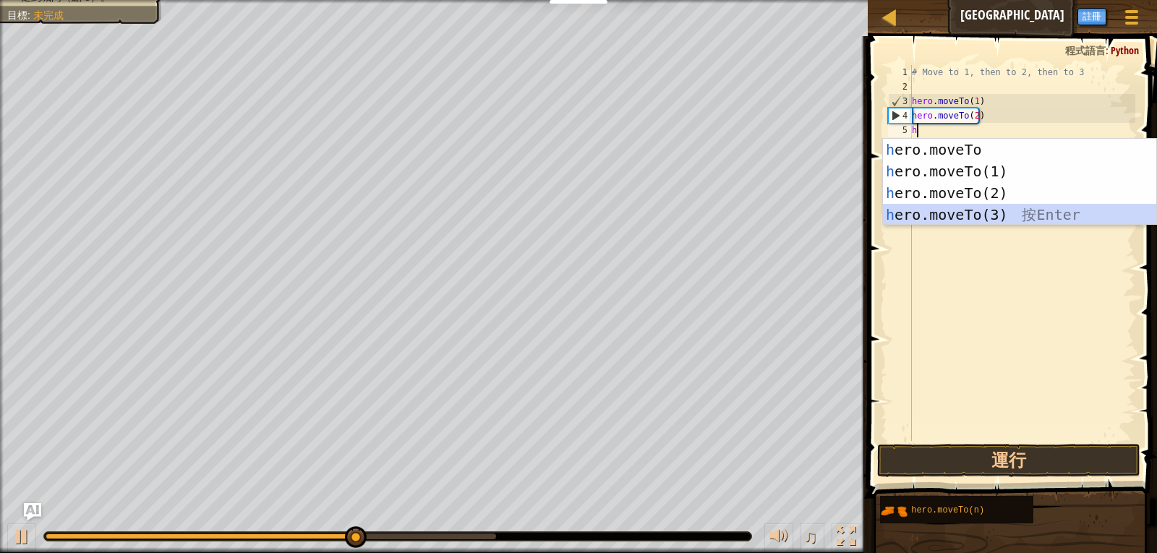
click at [931, 221] on div "h ero.moveTo 按 Enter h ero.moveTo(1) 按 Enter h ero.moveTo(2) 按 Enter h ero.move…" at bounding box center [1019, 204] width 273 height 130
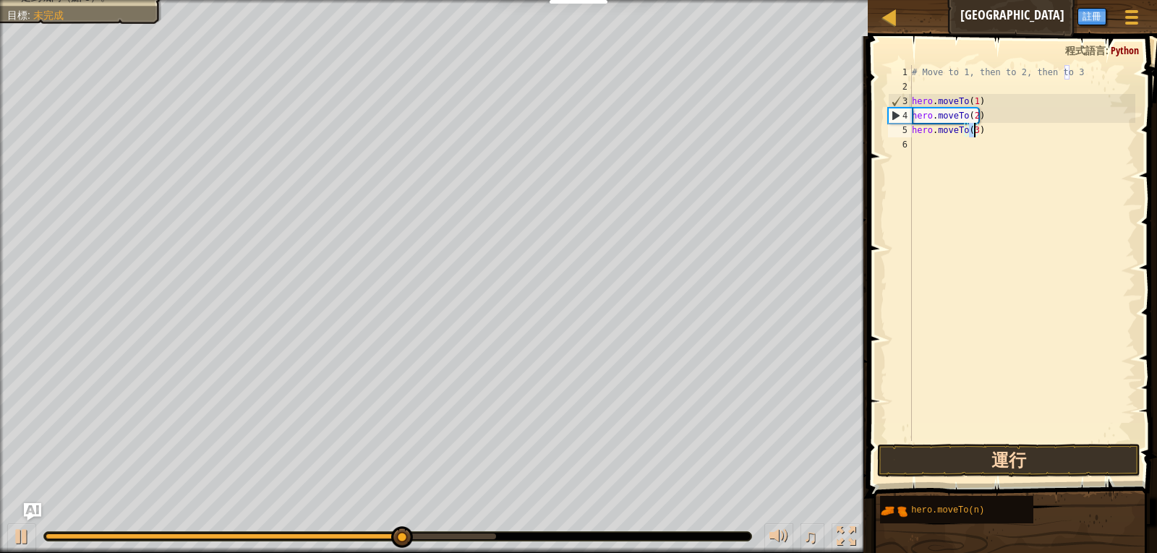
type textarea "hero.moveTo(3)"
click at [950, 466] on button "運行" at bounding box center [1009, 460] width 264 height 33
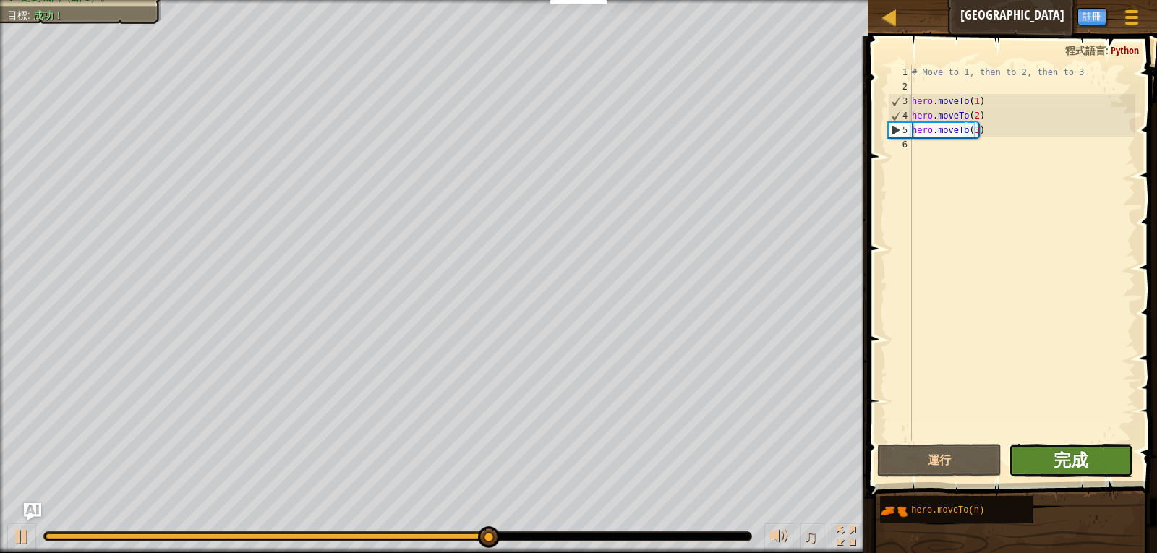
click at [1077, 459] on span "完成" at bounding box center [1071, 459] width 35 height 23
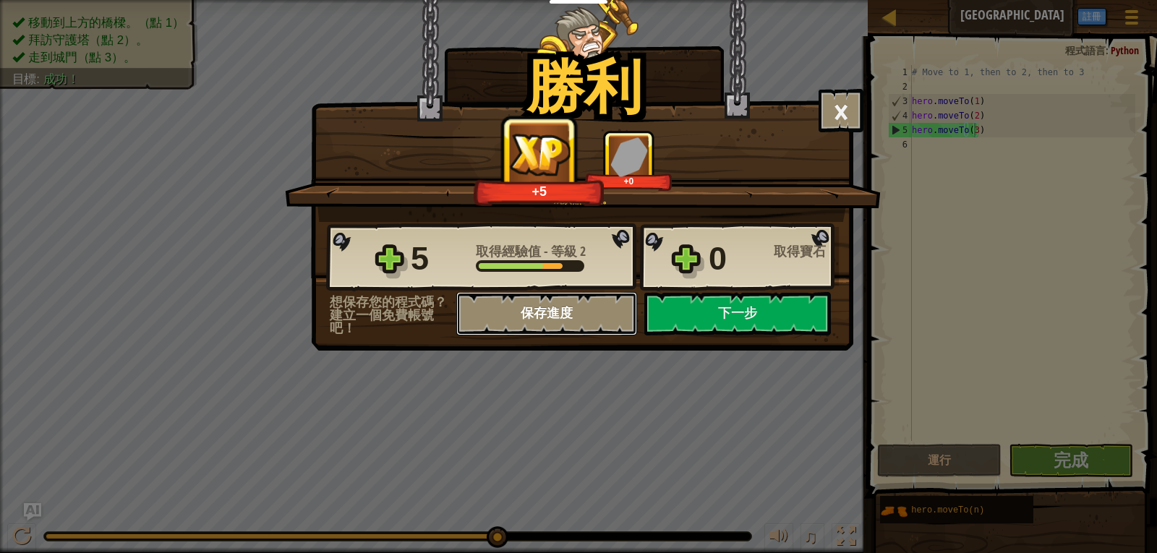
click at [610, 304] on button "保存進度" at bounding box center [546, 313] width 181 height 43
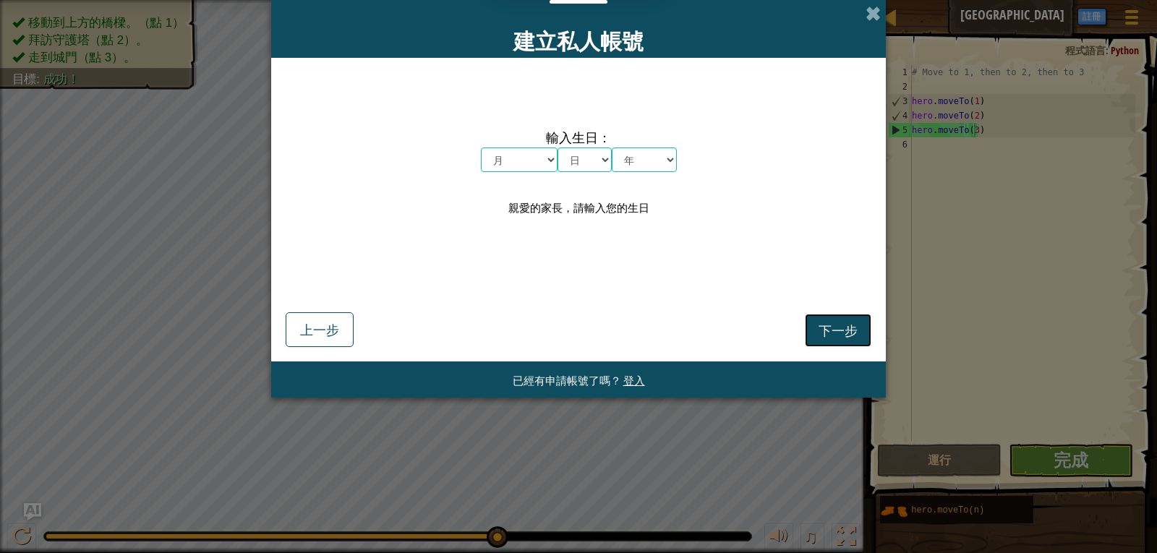
click at [819, 334] on span "下一步" at bounding box center [838, 330] width 39 height 17
click at [879, 9] on span at bounding box center [873, 13] width 15 height 15
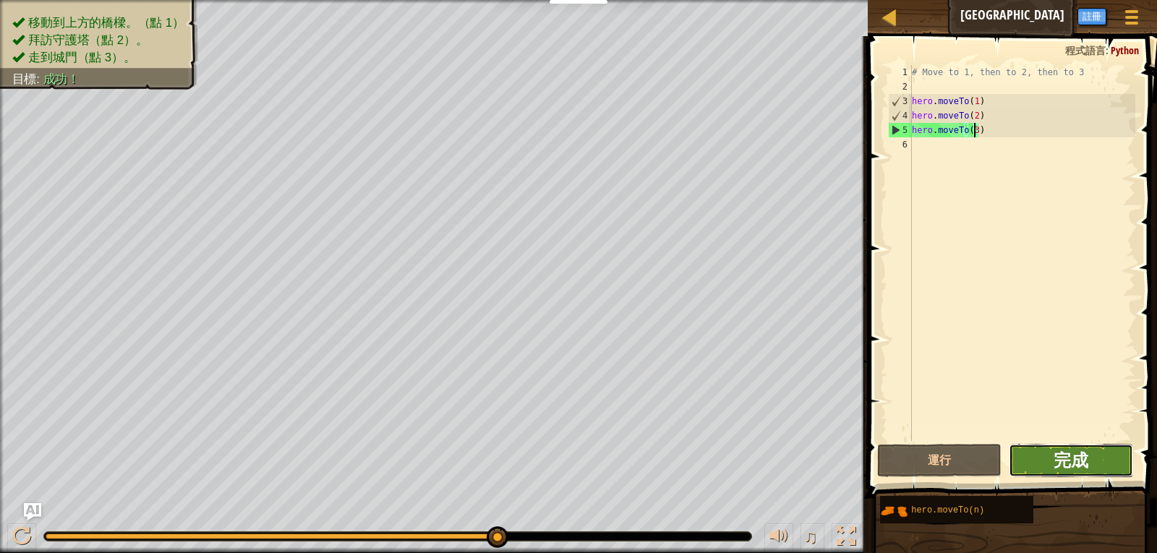
click at [1066, 465] on span "完成" at bounding box center [1071, 459] width 35 height 23
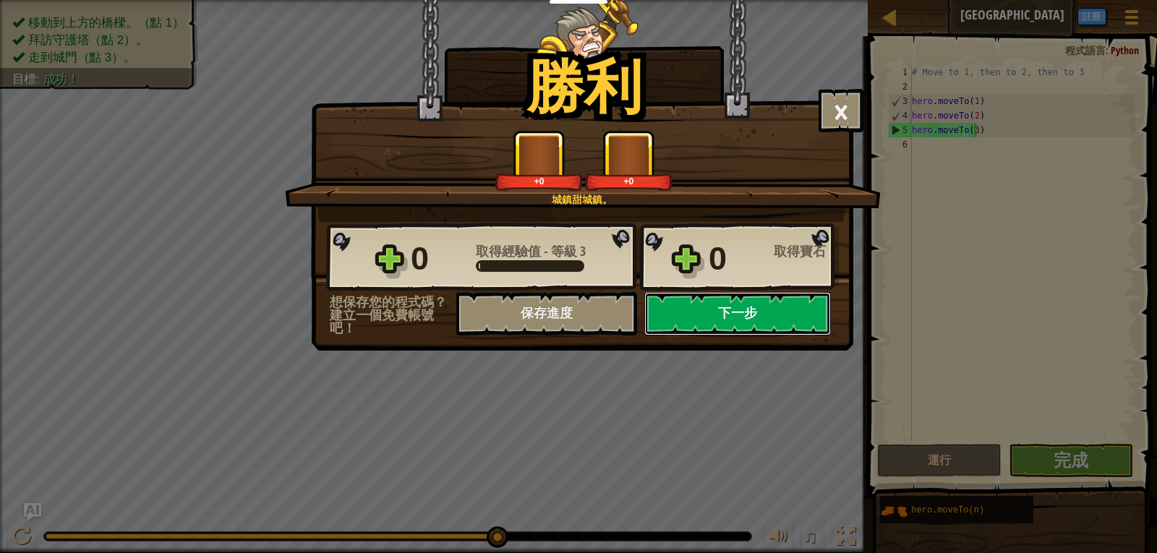
click at [723, 320] on button "下一步" at bounding box center [737, 313] width 187 height 43
select select "zh-HANT"
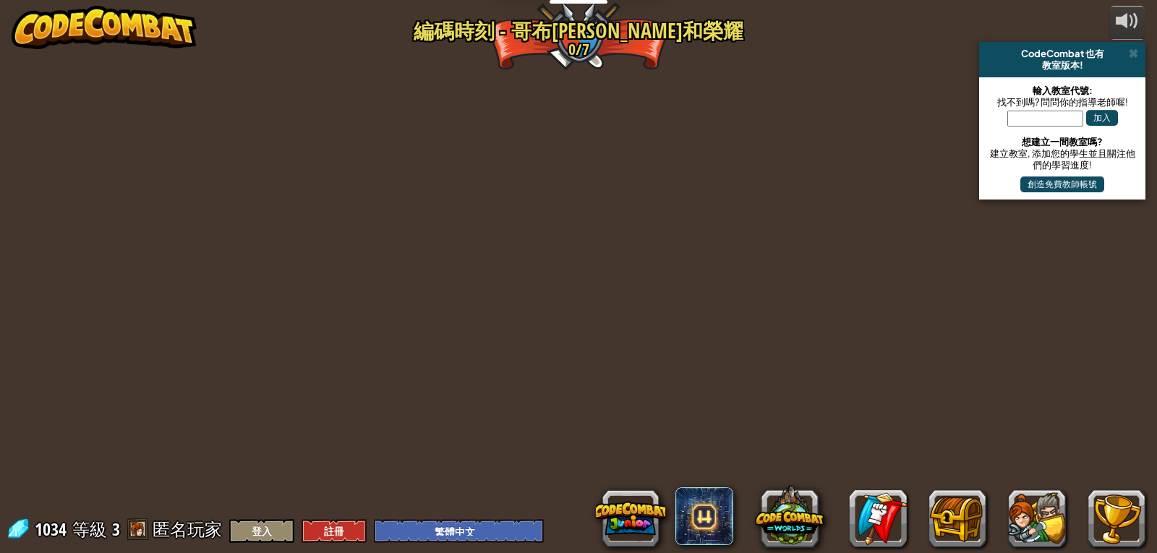
select select "zh-HANT"
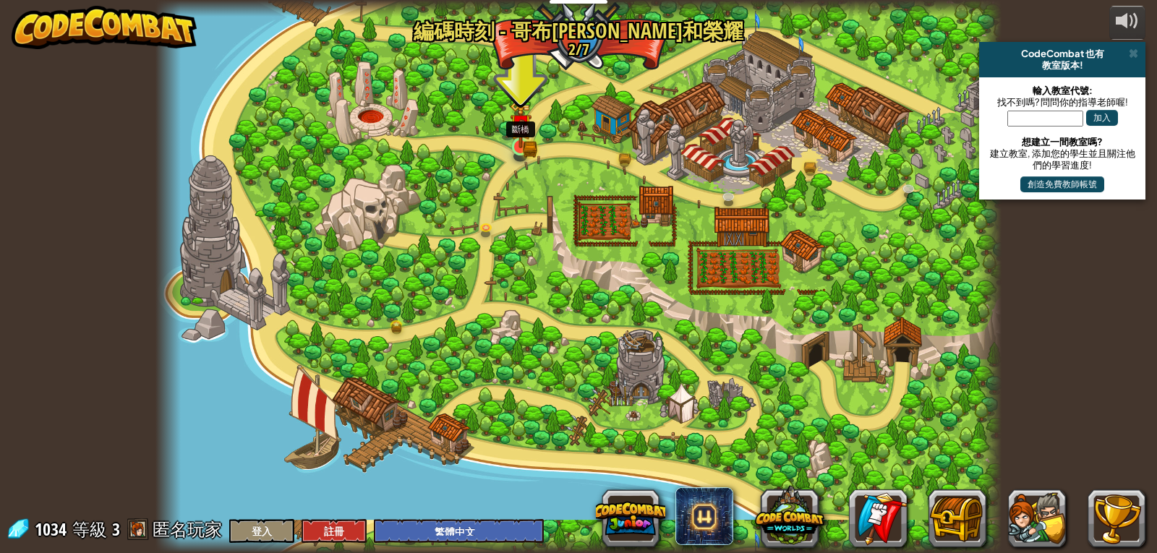
click at [524, 118] on img at bounding box center [521, 124] width 22 height 47
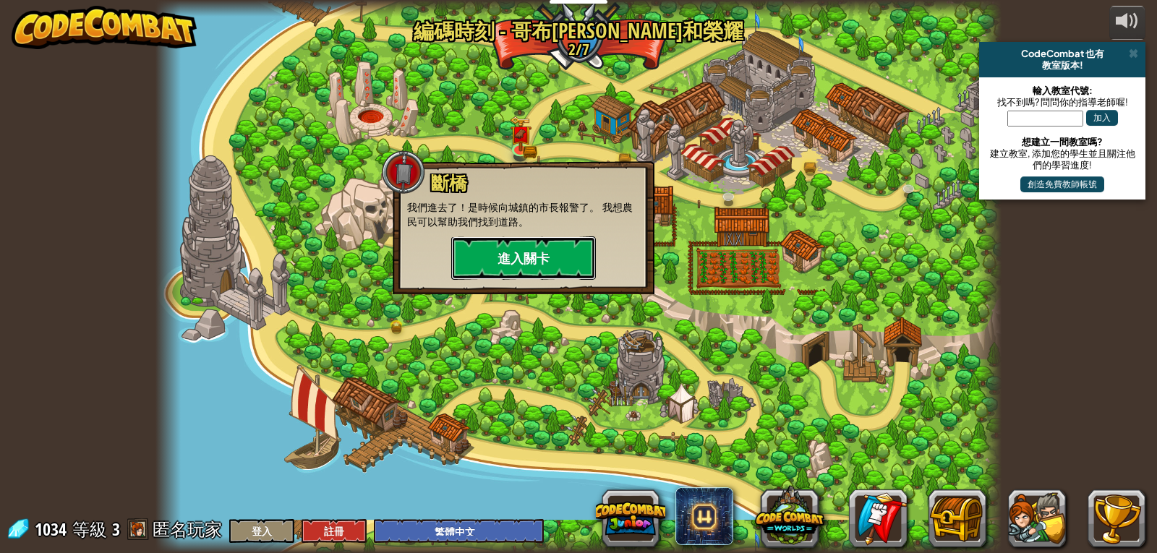
click at [518, 257] on button "進入關卡" at bounding box center [523, 257] width 145 height 43
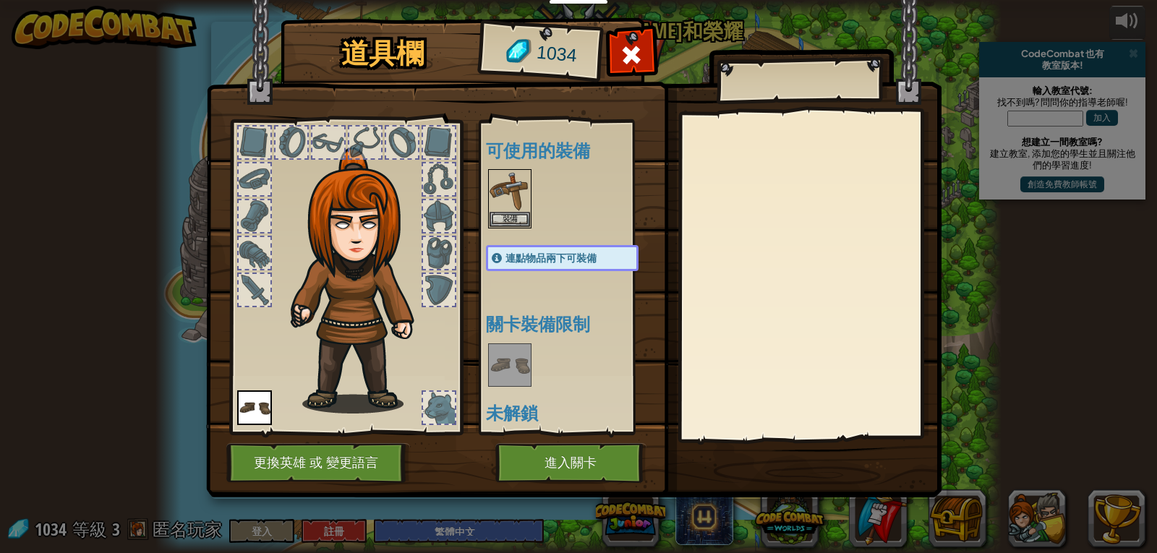
click at [516, 388] on div at bounding box center [577, 365] width 182 height 48
click at [446, 421] on div at bounding box center [439, 408] width 32 height 32
click at [438, 289] on div at bounding box center [439, 290] width 32 height 32
click at [509, 216] on button "裝備" at bounding box center [510, 218] width 40 height 15
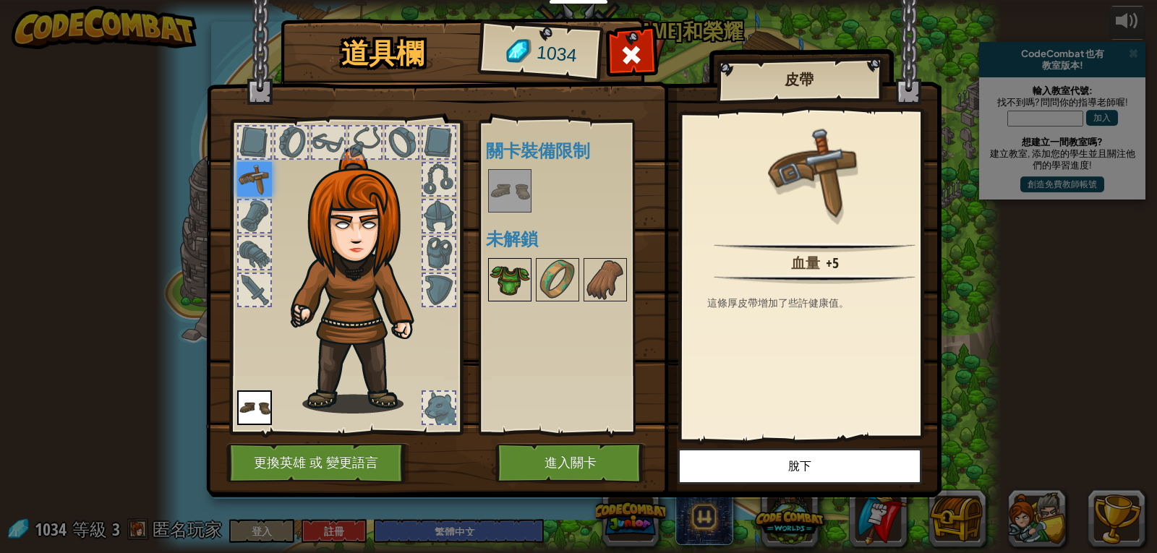
click at [516, 274] on img at bounding box center [510, 280] width 40 height 40
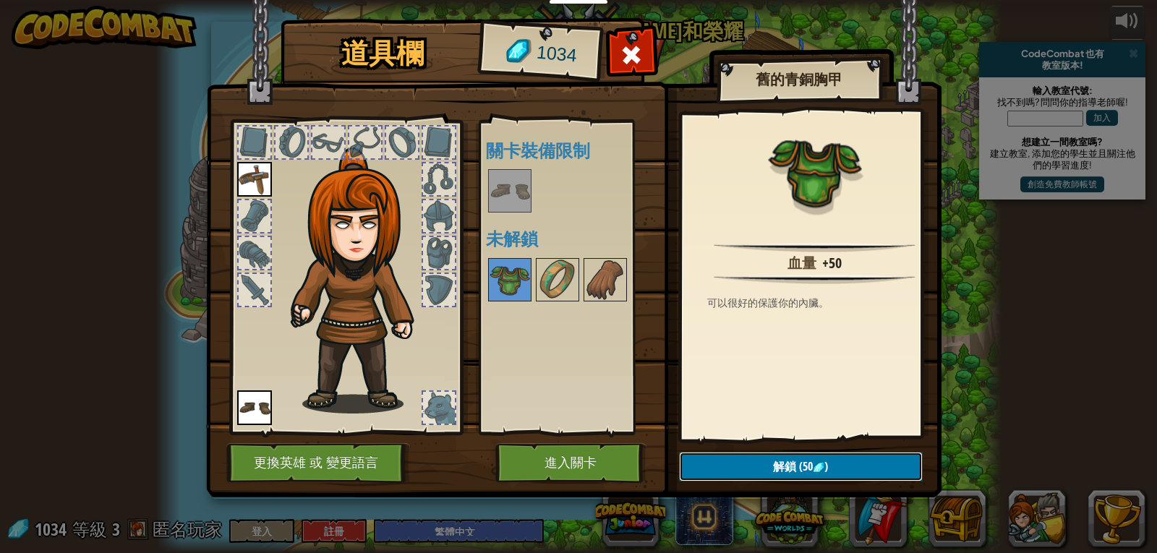
click at [762, 461] on button "解鎖 (50 )" at bounding box center [801, 467] width 244 height 30
click at [748, 461] on button "確認" at bounding box center [801, 467] width 244 height 30
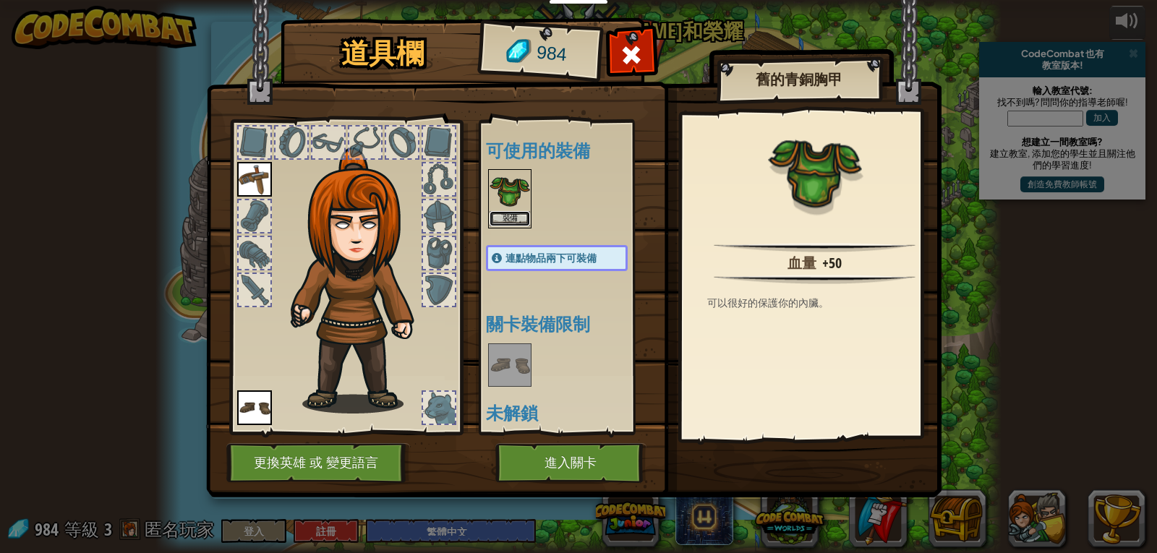
click at [513, 222] on button "裝備" at bounding box center [510, 218] width 40 height 15
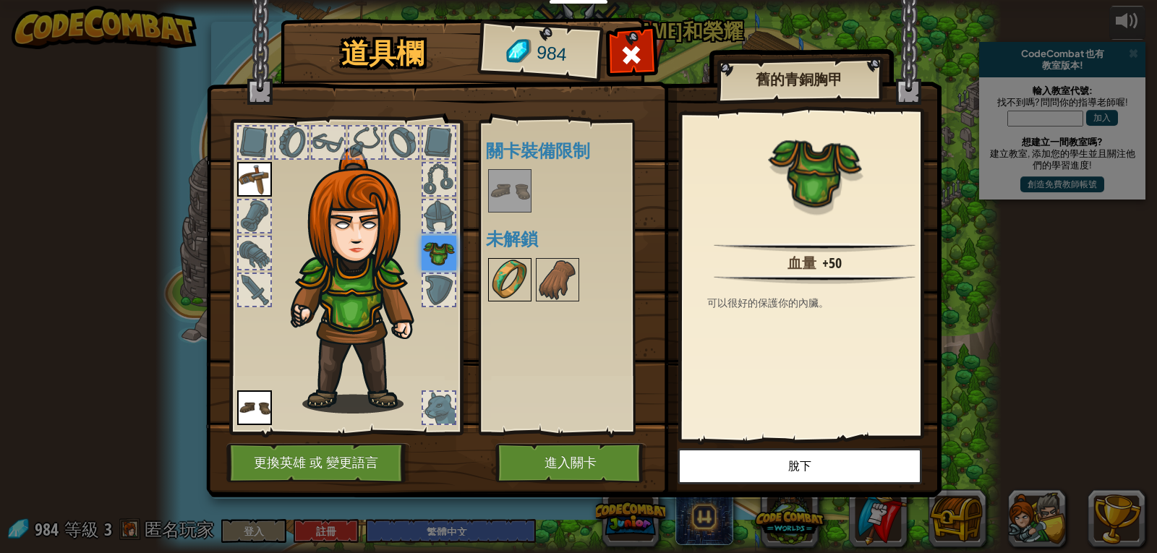
click at [516, 281] on img at bounding box center [510, 280] width 40 height 40
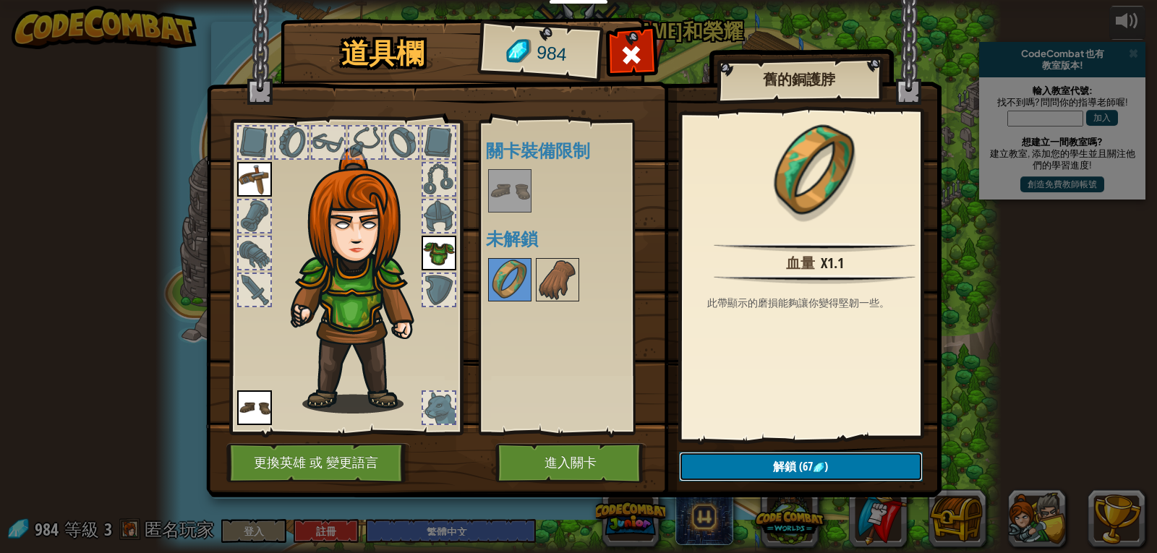
click at [728, 460] on button "解鎖 (67 )" at bounding box center [801, 467] width 244 height 30
click at [728, 460] on button "確認" at bounding box center [801, 467] width 244 height 30
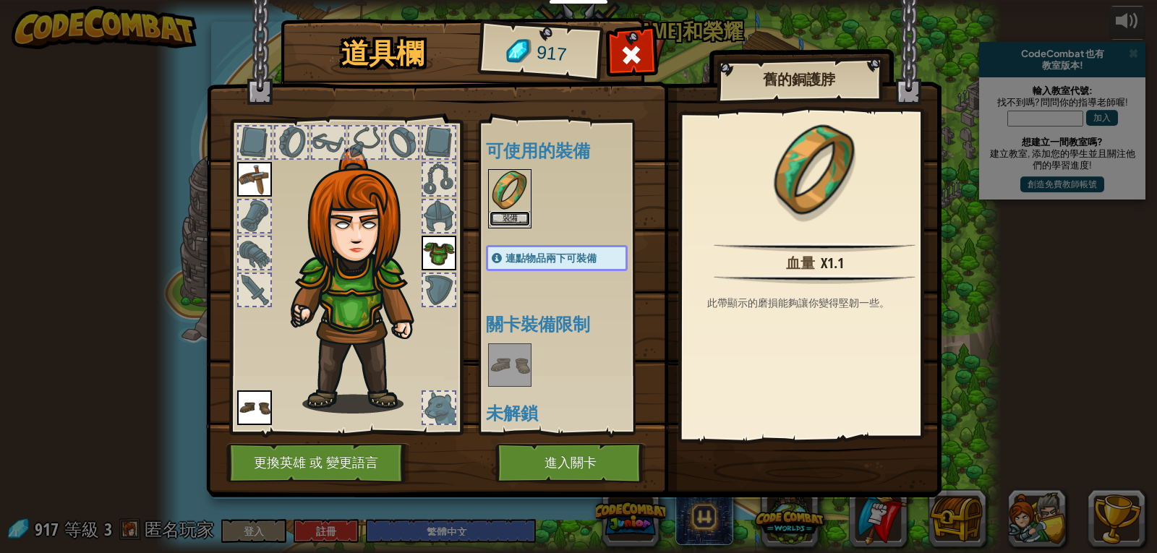
click at [516, 215] on button "裝備" at bounding box center [510, 218] width 40 height 15
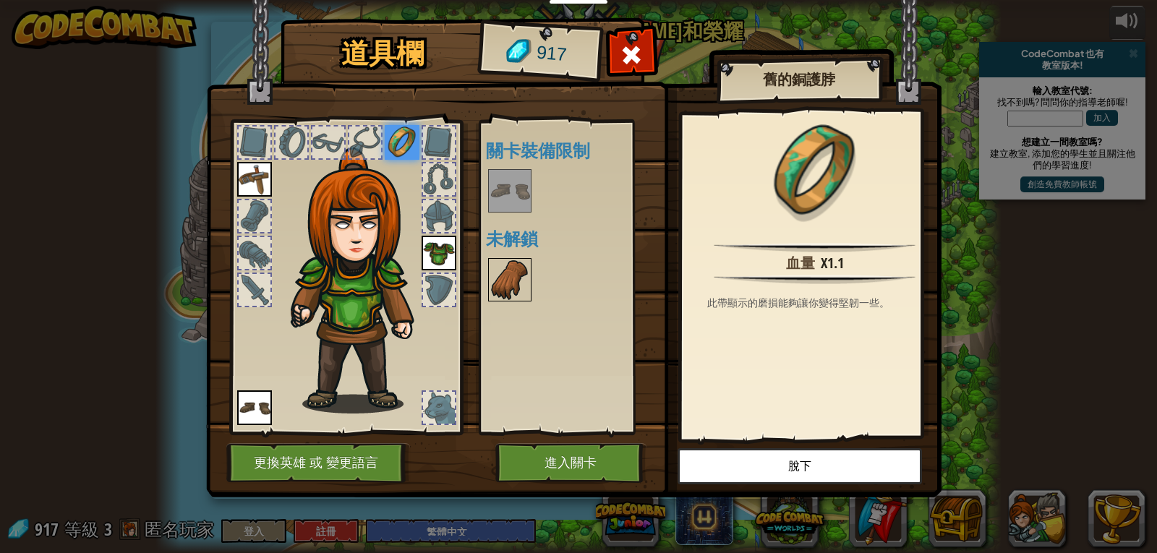
click at [519, 279] on img at bounding box center [510, 280] width 40 height 40
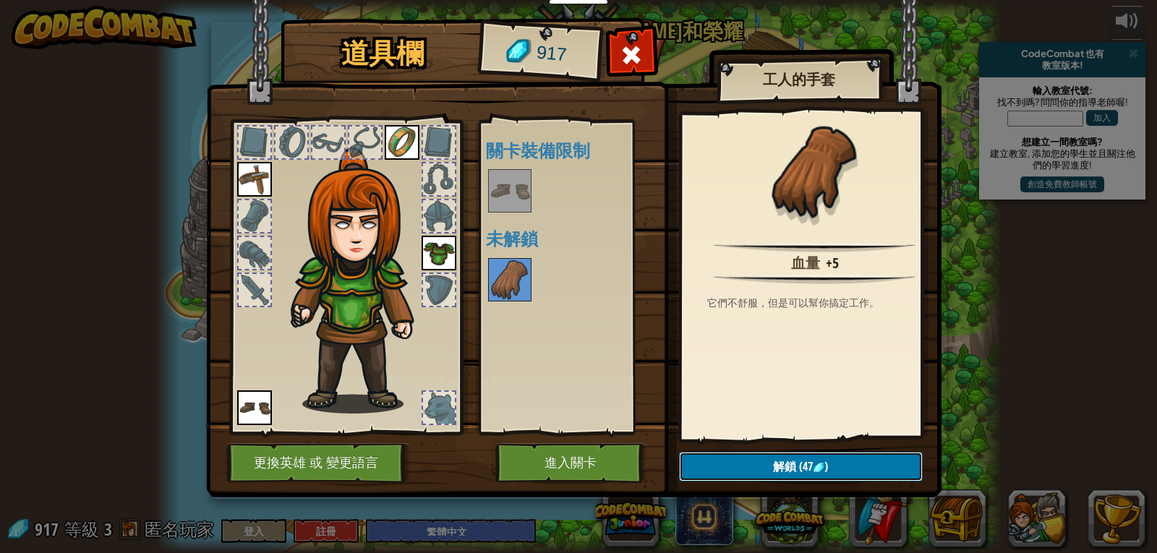
click at [758, 461] on button "解鎖 (47 )" at bounding box center [801, 467] width 244 height 30
click at [758, 461] on button "確認" at bounding box center [801, 467] width 244 height 30
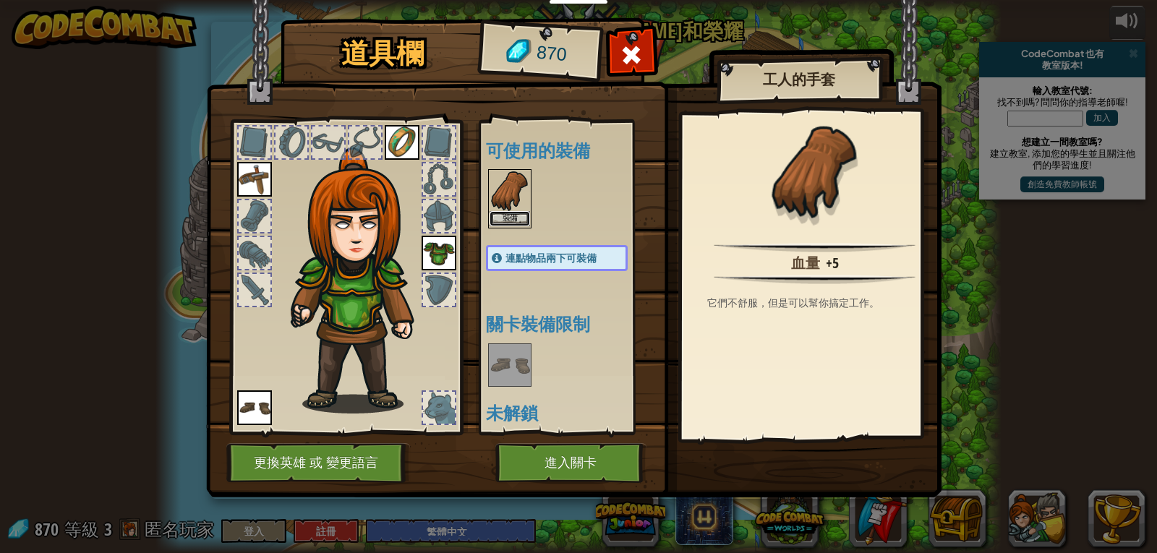
click at [498, 212] on button "裝備" at bounding box center [510, 218] width 40 height 15
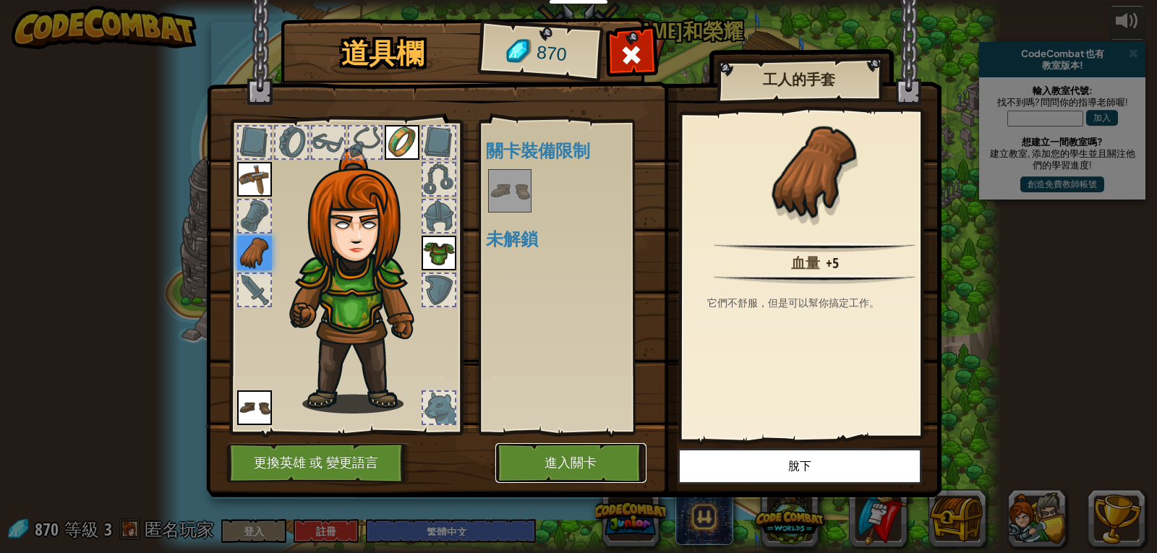
click at [558, 474] on button "進入關卡" at bounding box center [570, 463] width 151 height 40
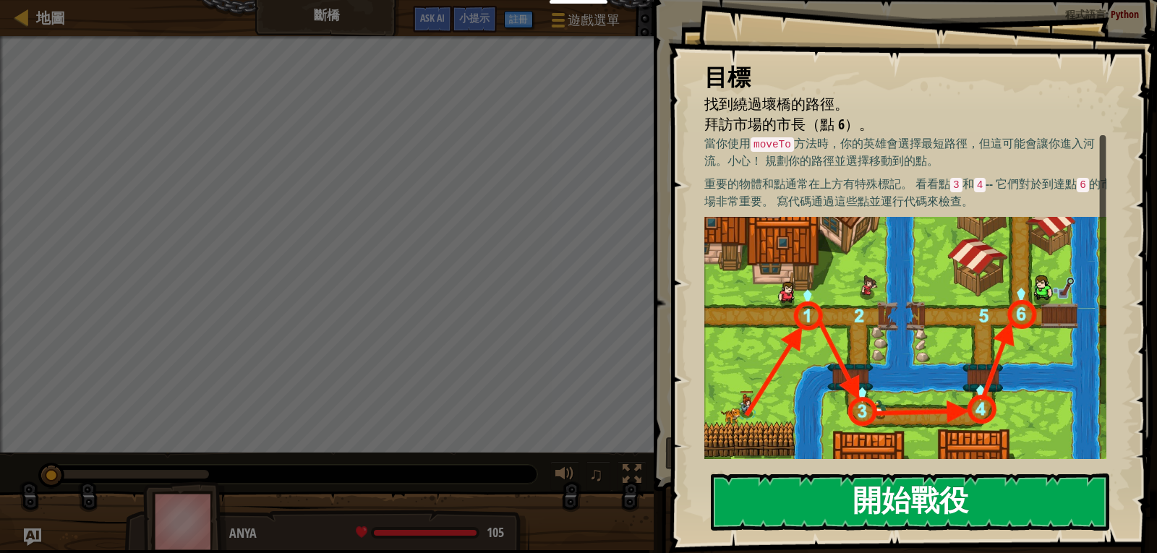
click at [1041, 516] on button "開始戰役" at bounding box center [910, 502] width 398 height 57
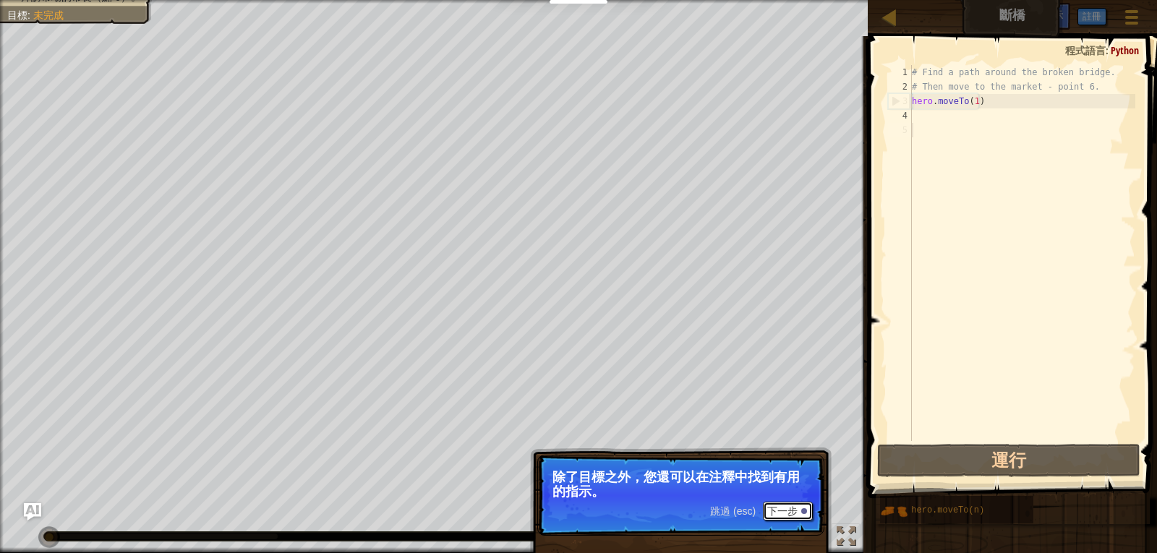
click at [780, 505] on button "下一步" at bounding box center [788, 511] width 50 height 19
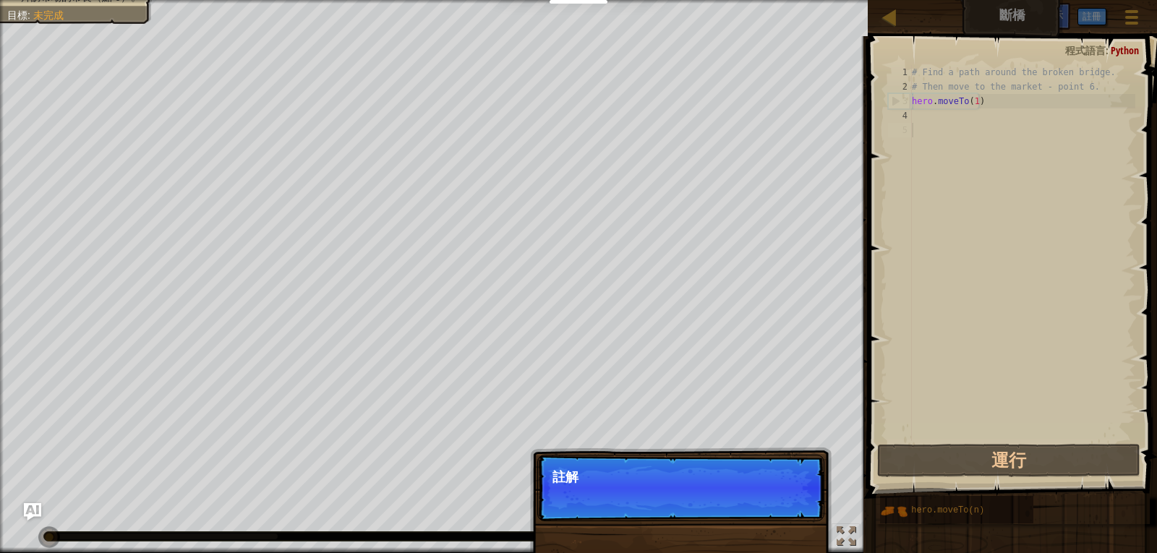
scroll to position [7, 0]
click at [800, 487] on p "跳過 (esc) 下一步 重要的物品和地點通常在上面有特定標記。" at bounding box center [680, 488] width 287 height 67
click at [794, 490] on button "下一步" at bounding box center [788, 496] width 50 height 19
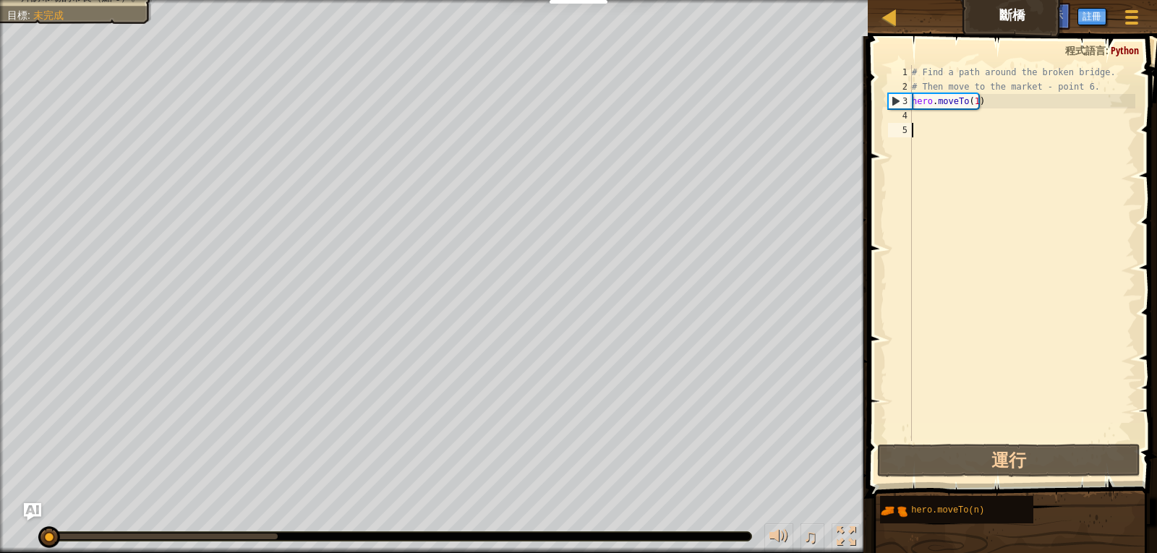
click at [906, 119] on div "4" at bounding box center [900, 115] width 24 height 14
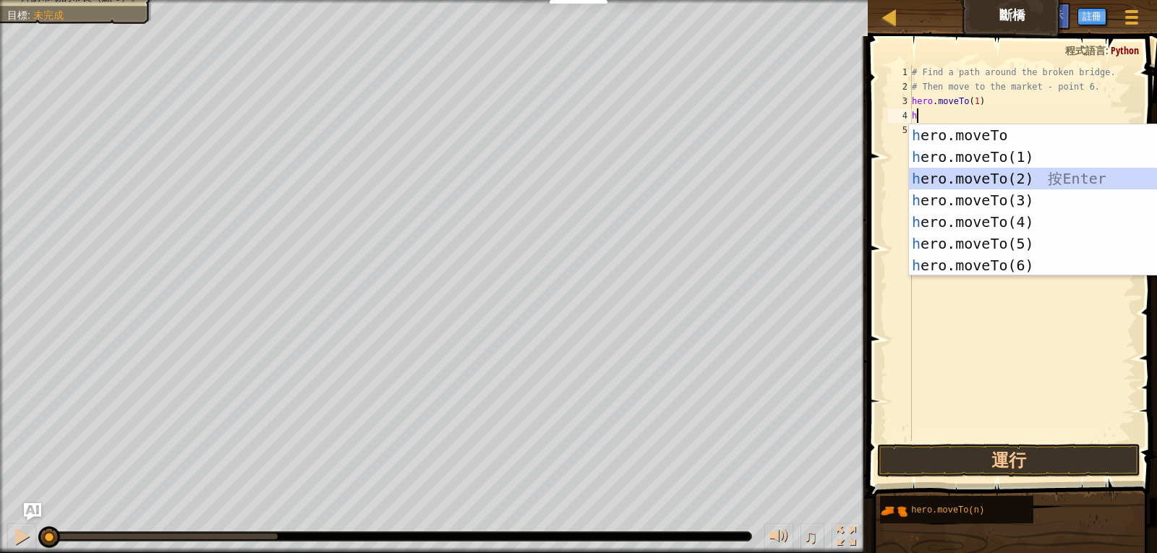
click at [958, 182] on div "h ero.moveTo 按 Enter h ero.moveTo(1) 按 Enter h ero.moveTo(2) 按 Enter h ero.move…" at bounding box center [1045, 221] width 273 height 195
type textarea "hero.moveTo(2)"
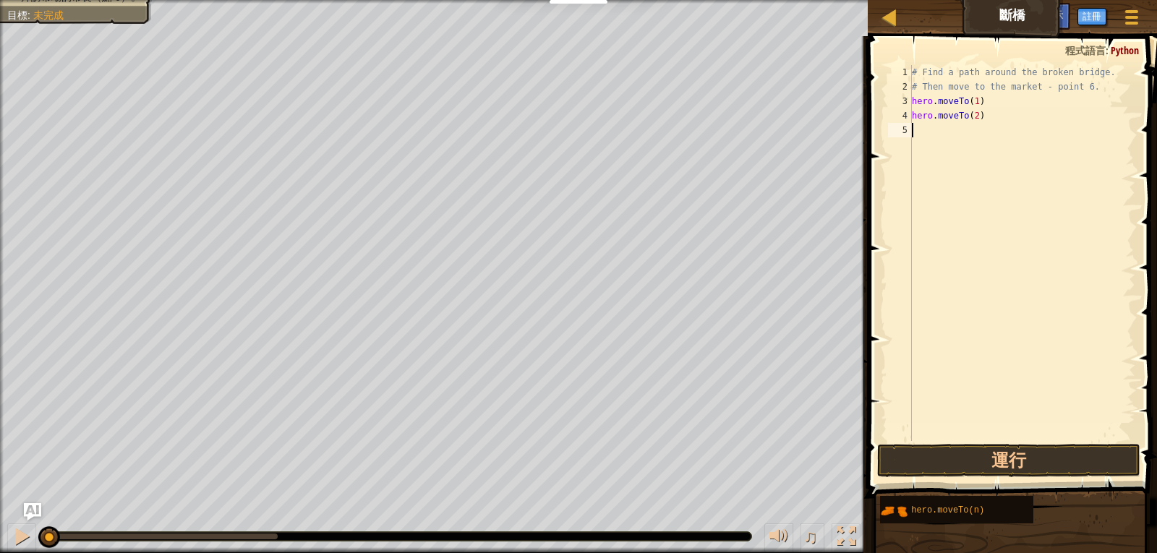
click at [901, 129] on div "5" at bounding box center [900, 130] width 24 height 14
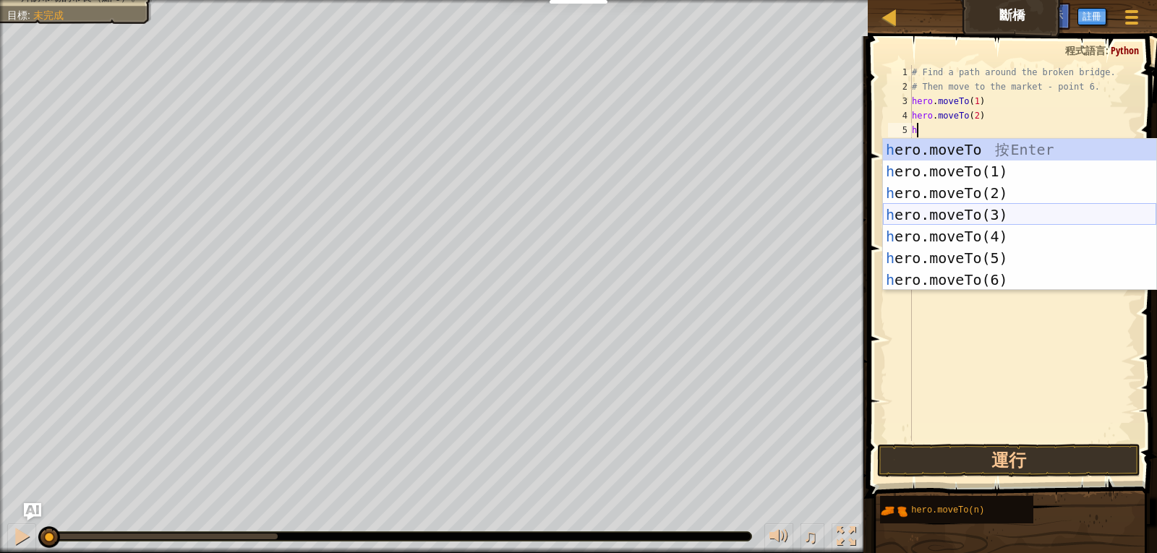
drag, startPoint x: 908, startPoint y: 218, endPoint x: 890, endPoint y: 214, distance: 18.4
click at [908, 218] on div "h ero.moveTo 按 Enter h ero.moveTo(1) 按 Enter h ero.moveTo(2) 按 Enter h ero.move…" at bounding box center [1019, 236] width 273 height 195
type textarea "hero.moveTo(3)"
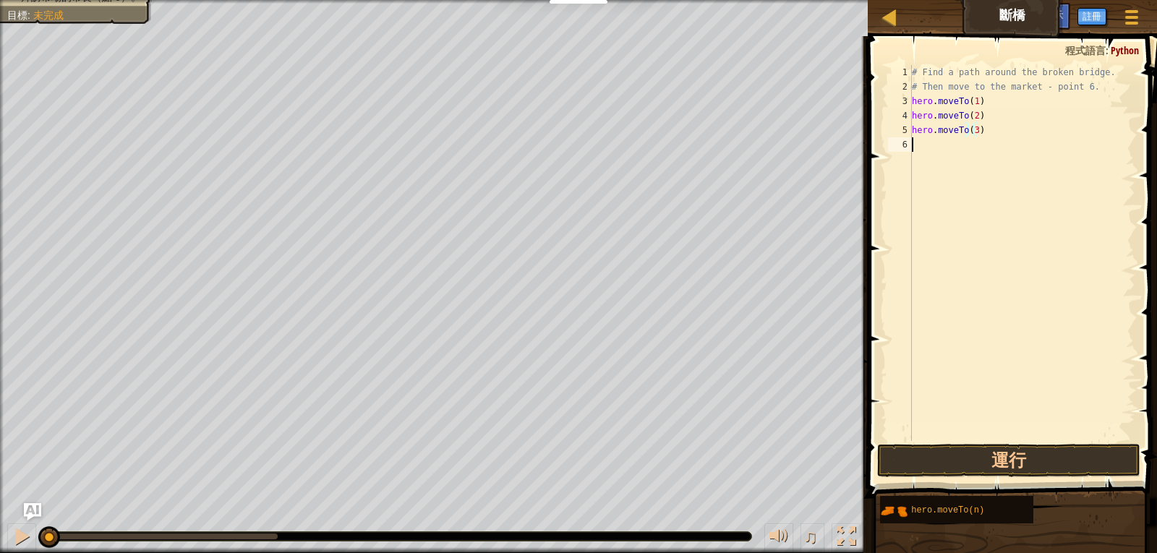
click at [906, 145] on div "6" at bounding box center [900, 144] width 24 height 14
click at [904, 149] on div "6" at bounding box center [900, 144] width 24 height 14
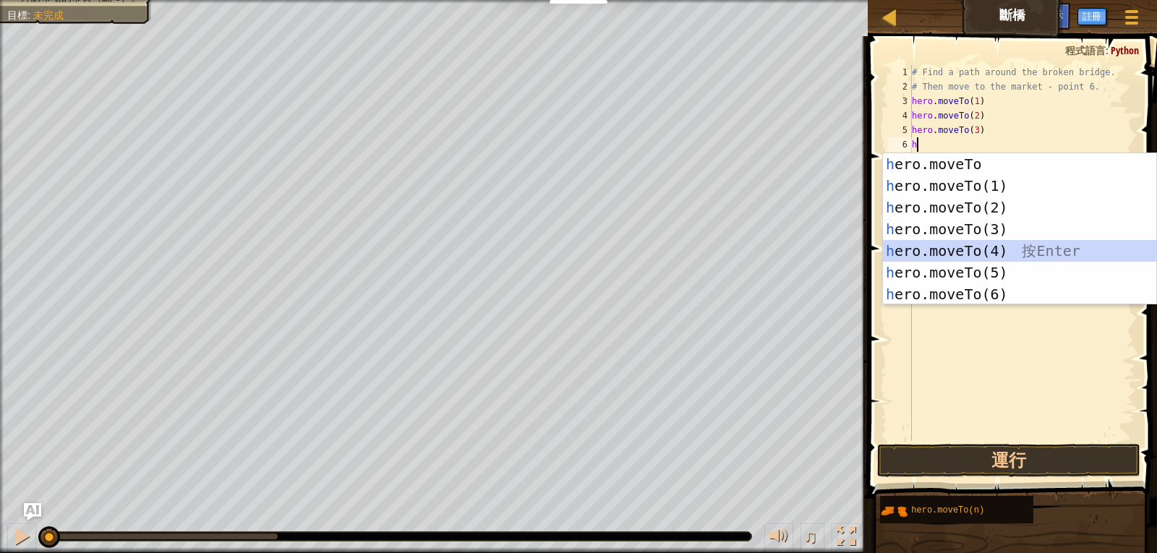
click at [992, 251] on div "h ero.moveTo 按 Enter h ero.moveTo(1) 按 Enter h ero.moveTo(2) 按 Enter h ero.move…" at bounding box center [1019, 250] width 273 height 195
type textarea "hero.moveTo(4)"
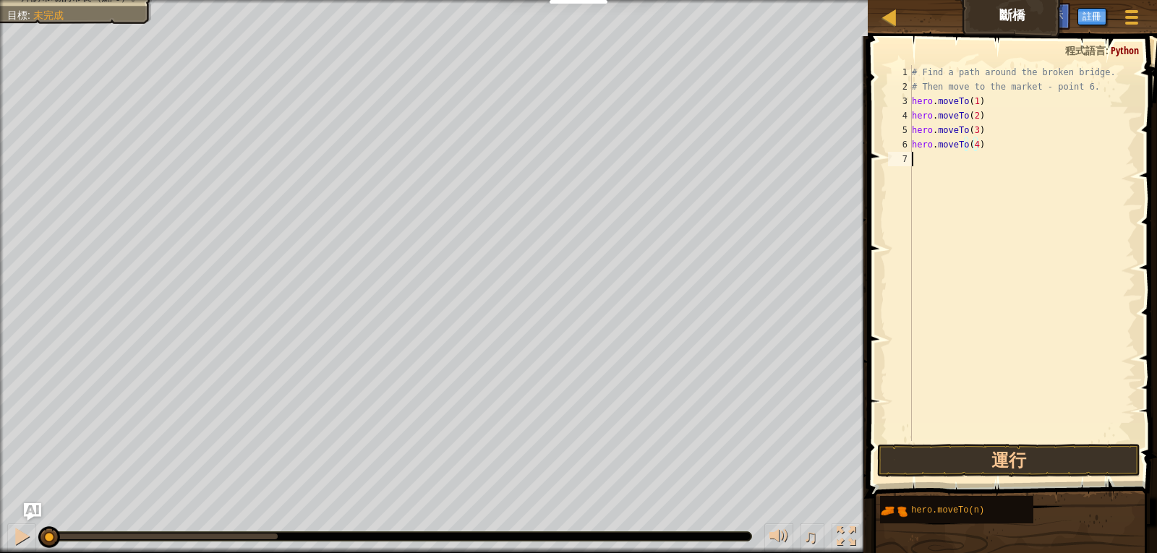
click at [908, 162] on div "7" at bounding box center [900, 159] width 24 height 14
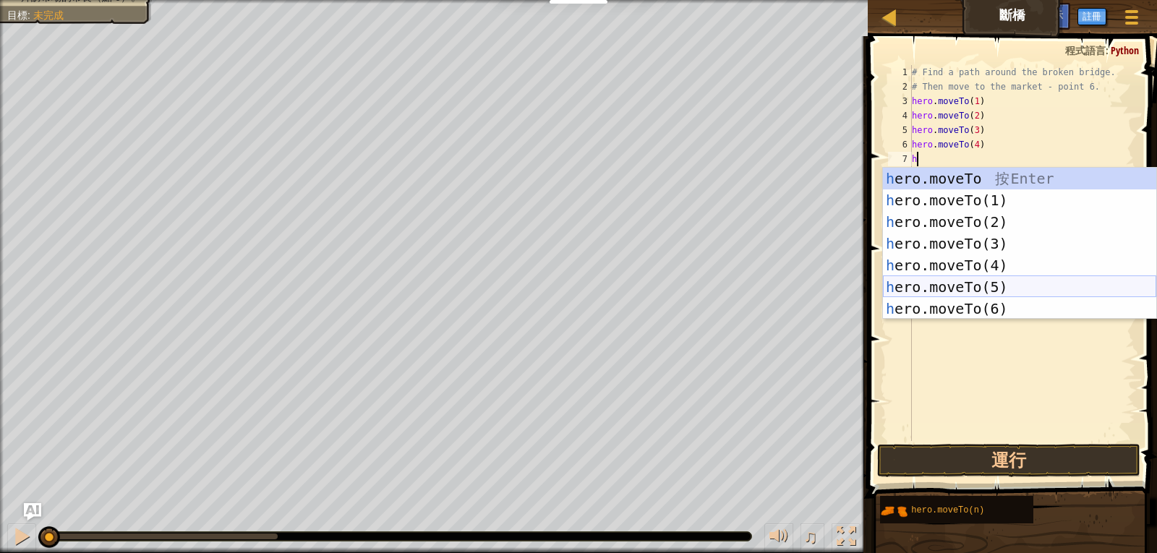
click at [895, 282] on div "h ero.moveTo 按 Enter h ero.moveTo(1) 按 Enter h ero.moveTo(2) 按 Enter h ero.move…" at bounding box center [1019, 265] width 273 height 195
type textarea "hero.moveTo(5)"
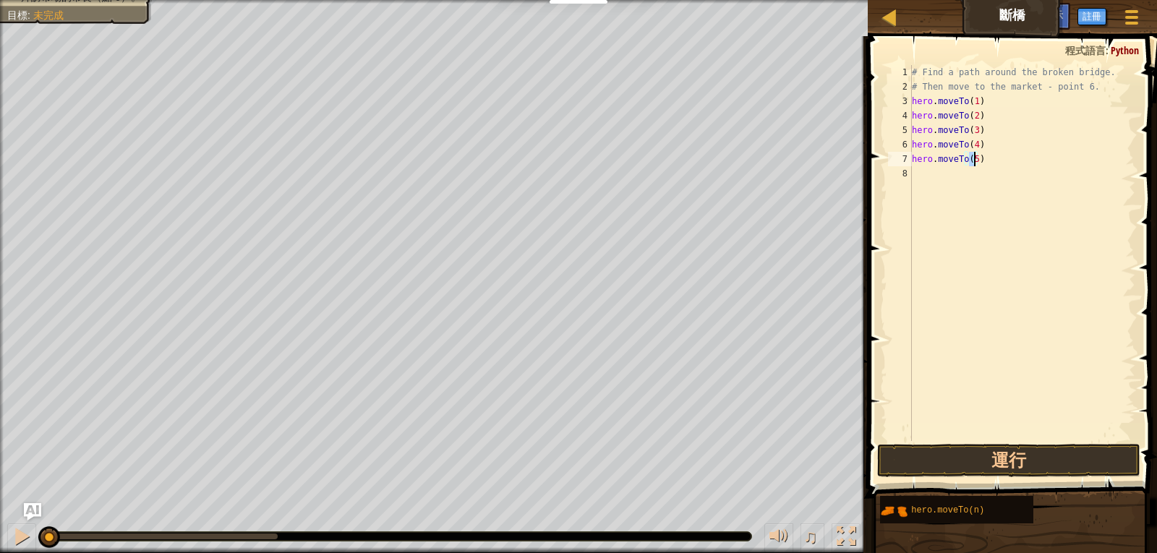
click at [902, 173] on div "8" at bounding box center [900, 173] width 24 height 14
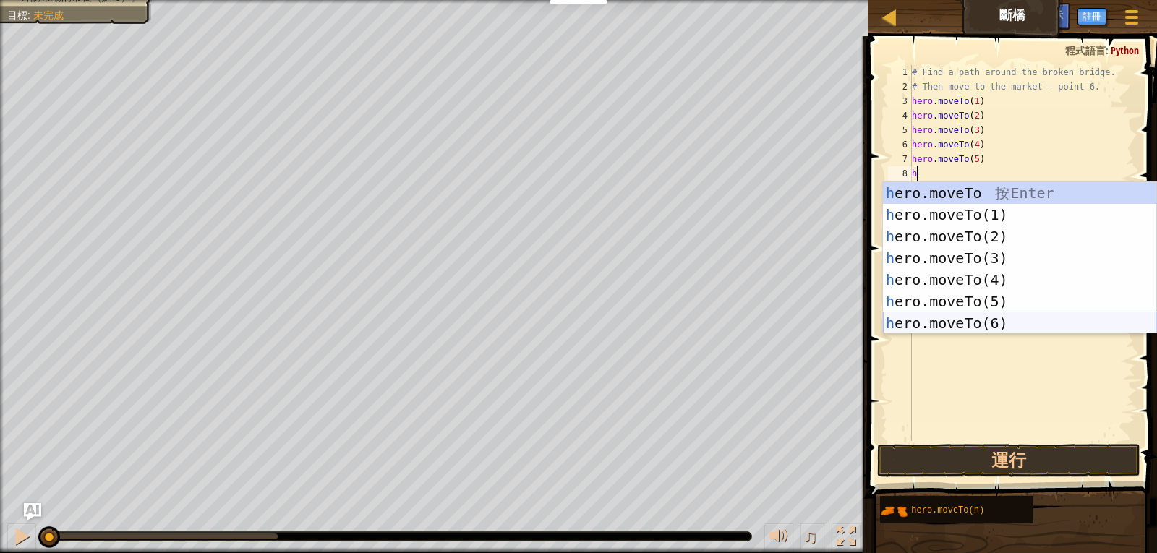
click at [968, 322] on div "h ero.moveTo 按 Enter h ero.moveTo(1) 按 Enter h ero.moveTo(2) 按 Enter h ero.move…" at bounding box center [1019, 279] width 273 height 195
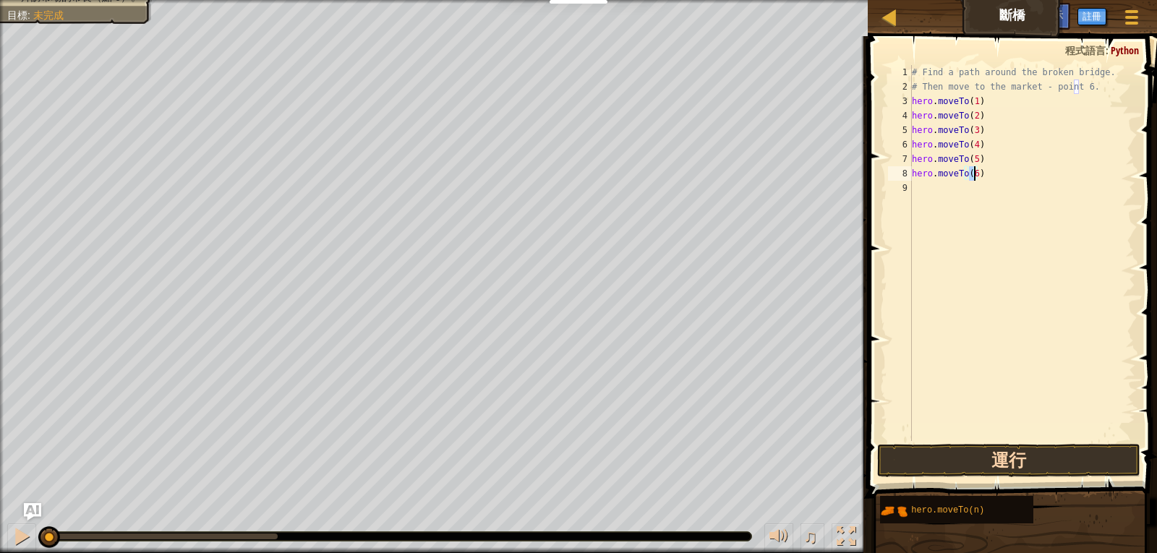
type textarea "hero.moveTo(6)"
click at [934, 457] on button "運行" at bounding box center [1009, 460] width 264 height 33
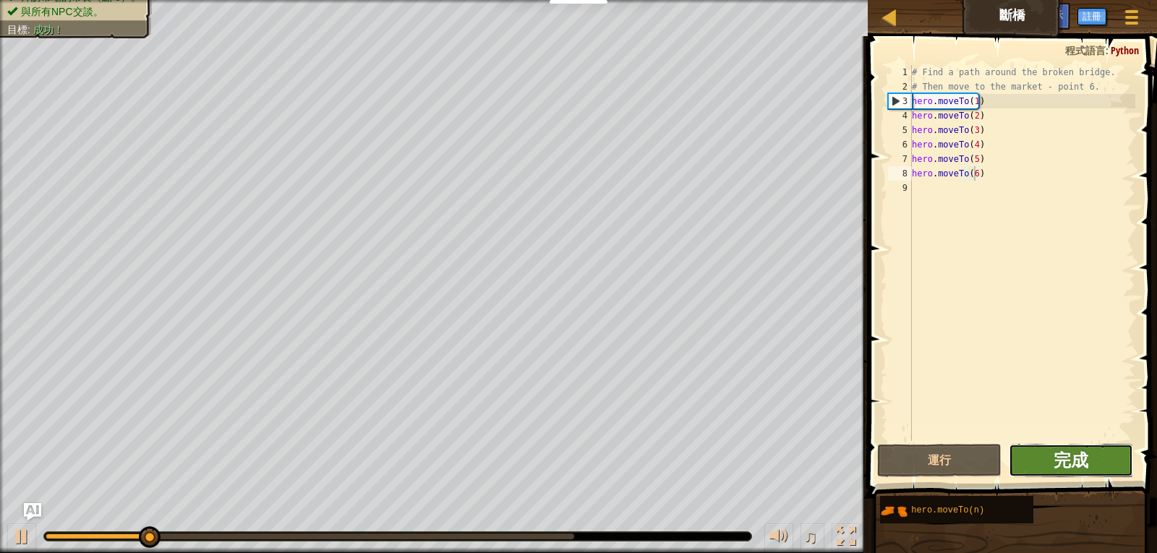
click at [1057, 460] on span "完成" at bounding box center [1071, 459] width 35 height 23
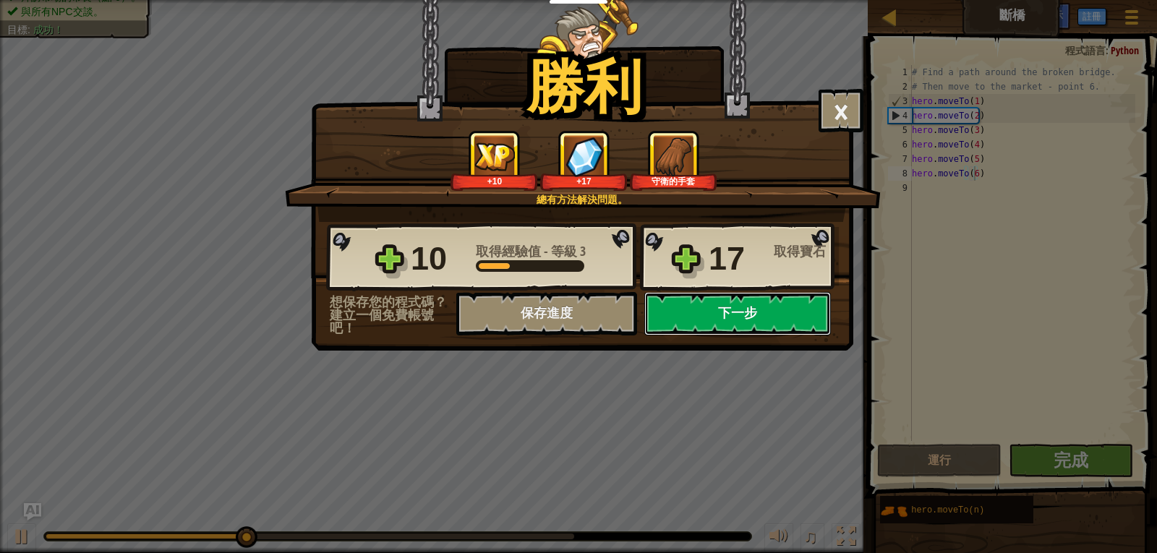
click at [720, 307] on button "下一步" at bounding box center [737, 313] width 187 height 43
select select "zh-HANT"
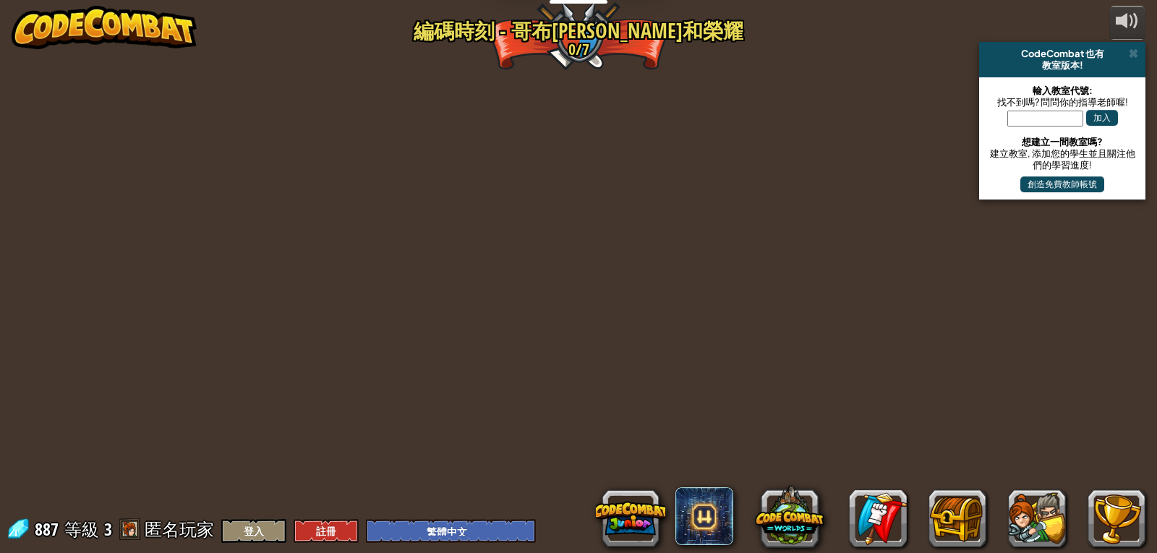
select select "zh-HANT"
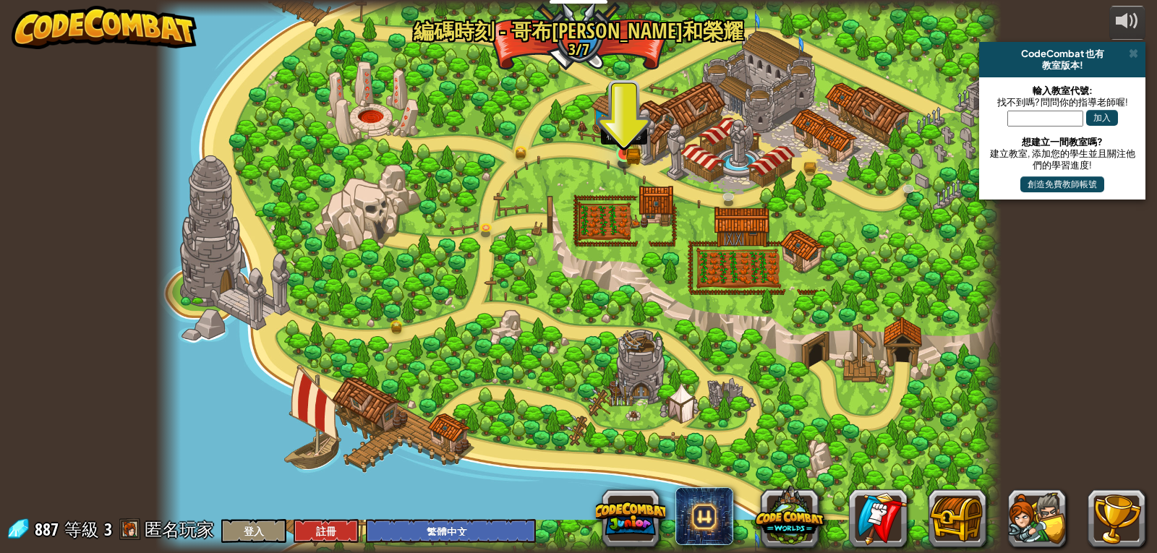
click at [618, 148] on img at bounding box center [625, 131] width 22 height 47
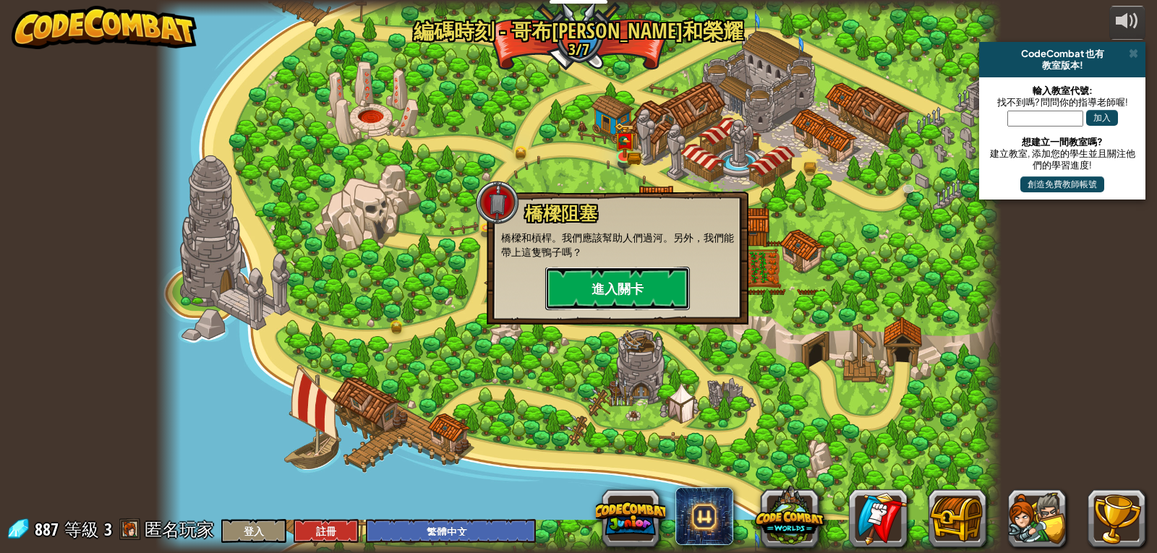
click at [592, 290] on button "進入關卡" at bounding box center [617, 288] width 145 height 43
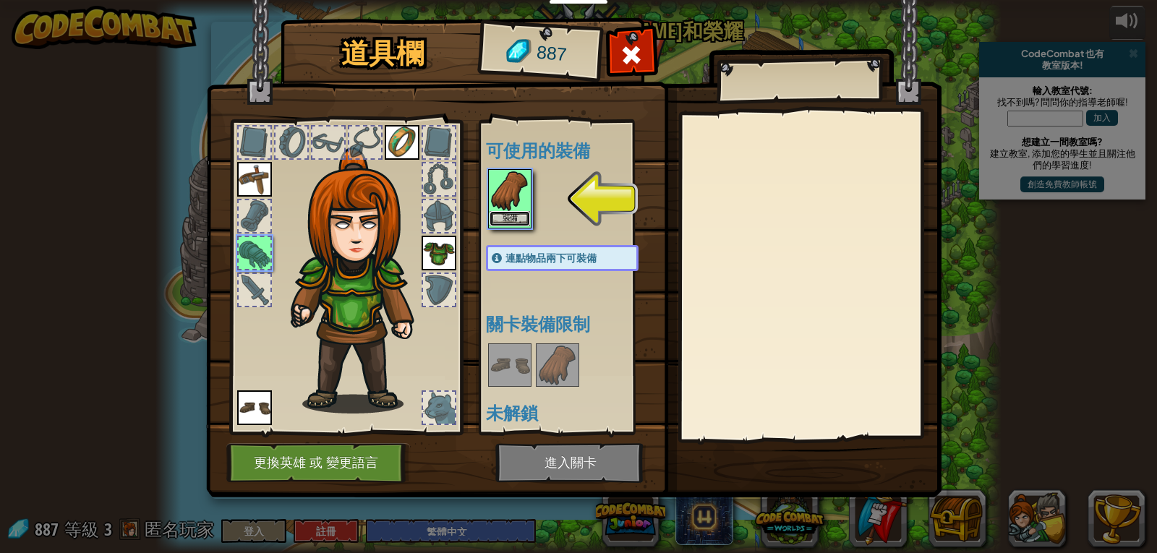
click at [516, 217] on button "裝備" at bounding box center [510, 218] width 40 height 15
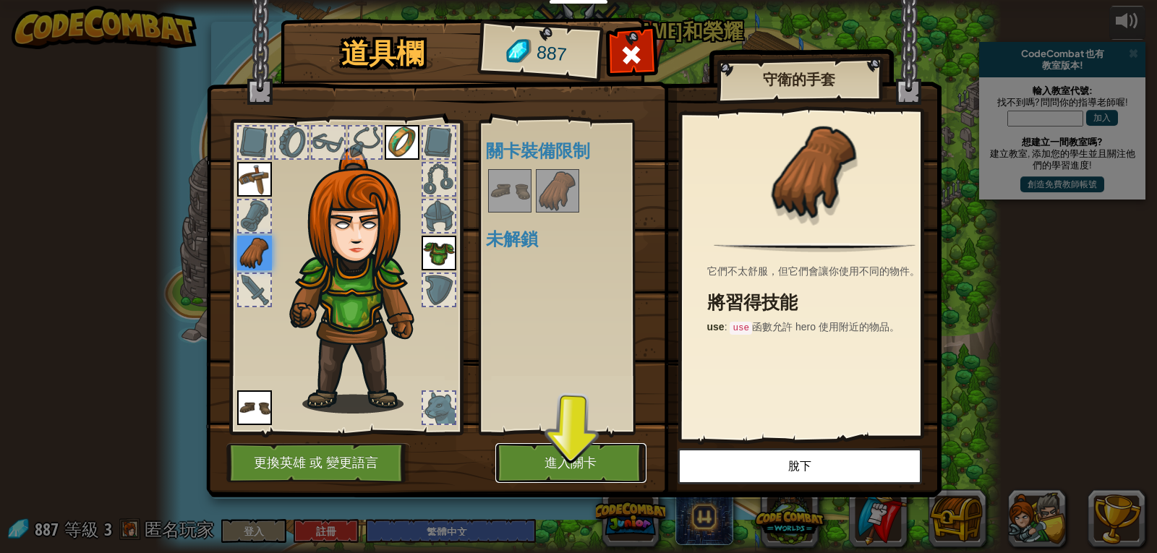
click at [532, 464] on button "進入關卡" at bounding box center [570, 463] width 151 height 40
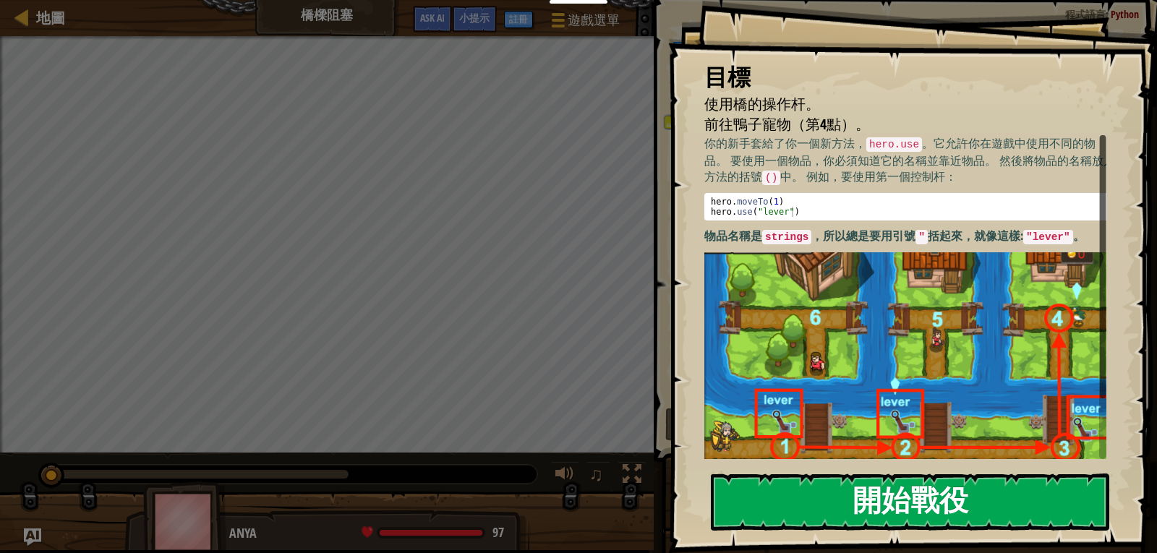
click at [802, 516] on button "開始戰役" at bounding box center [910, 502] width 398 height 57
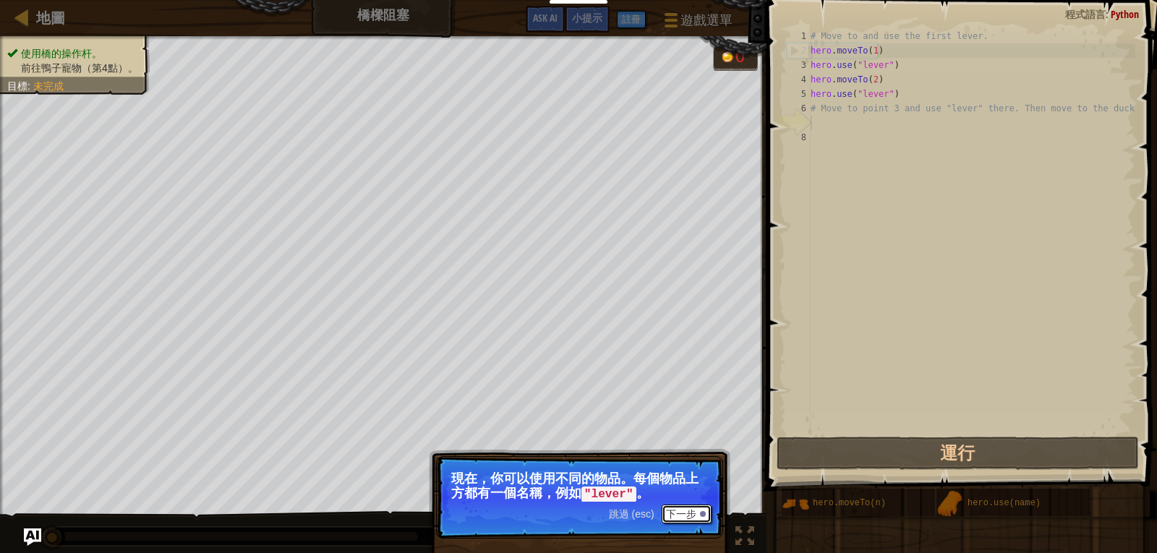
click at [703, 514] on div at bounding box center [703, 514] width 6 height 6
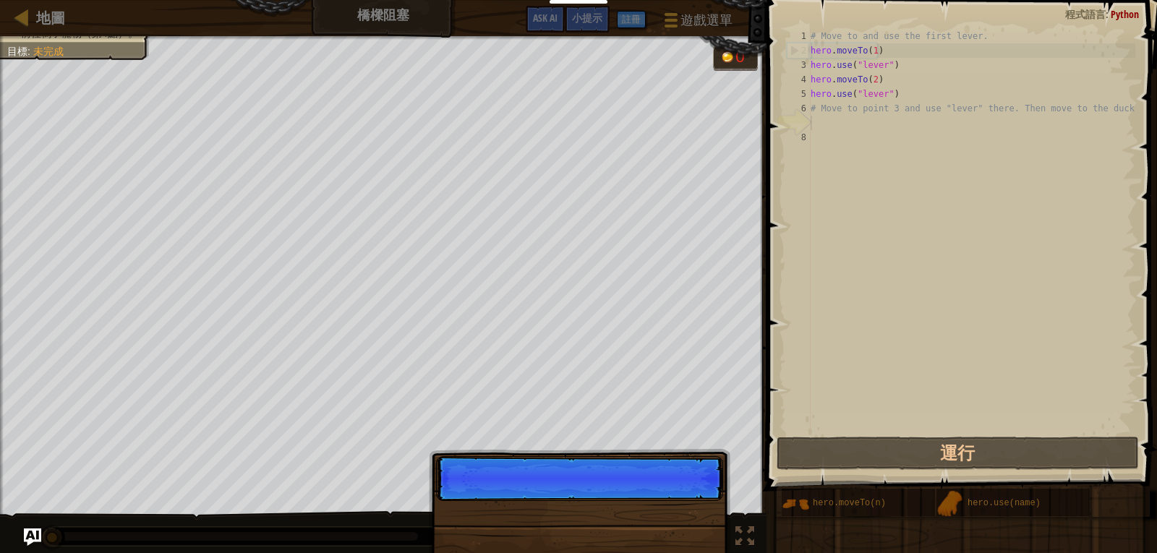
scroll to position [7, 0]
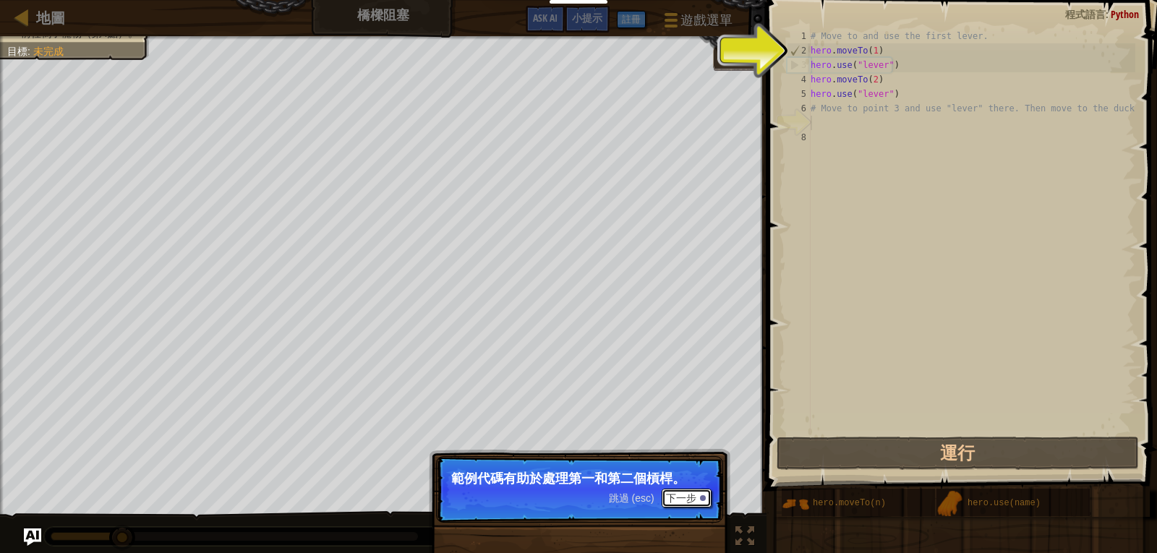
click at [700, 498] on div at bounding box center [703, 498] width 6 height 6
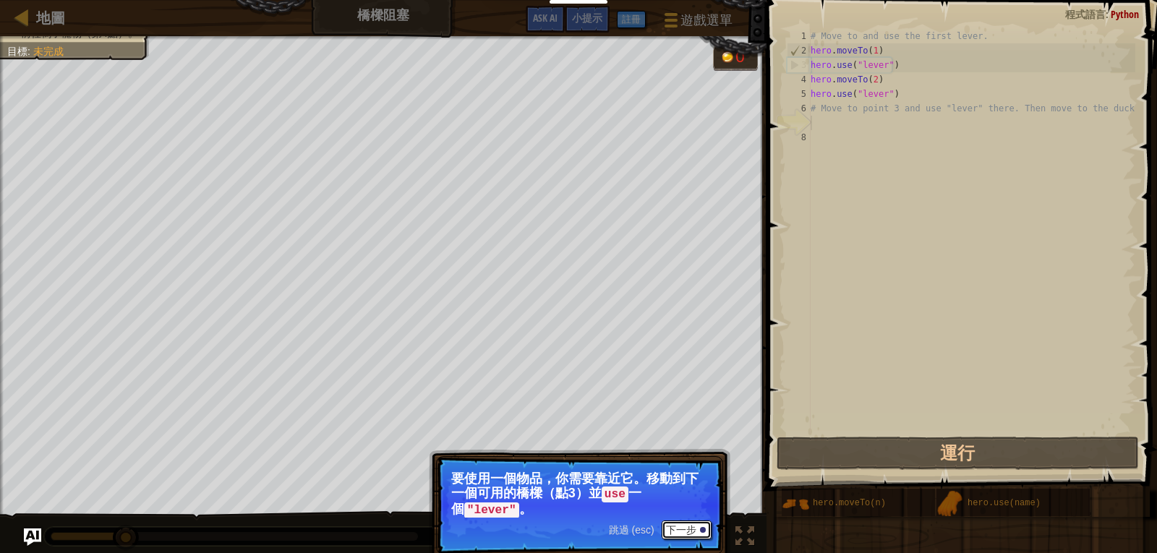
click at [694, 529] on button "下一步" at bounding box center [687, 530] width 50 height 19
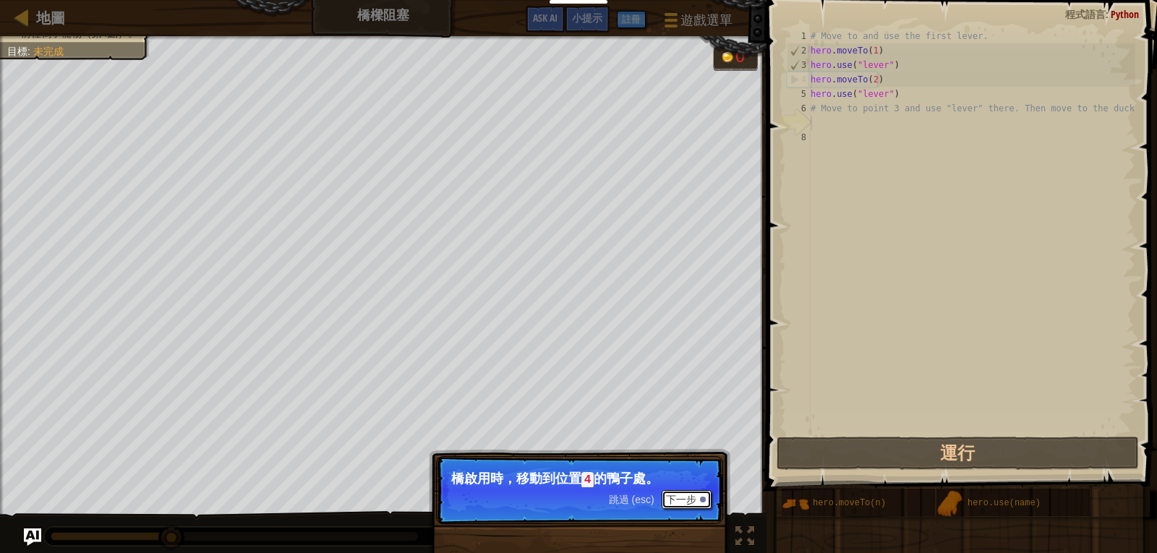
click at [691, 503] on button "下一步" at bounding box center [687, 499] width 50 height 19
